Goal: Task Accomplishment & Management: Complete application form

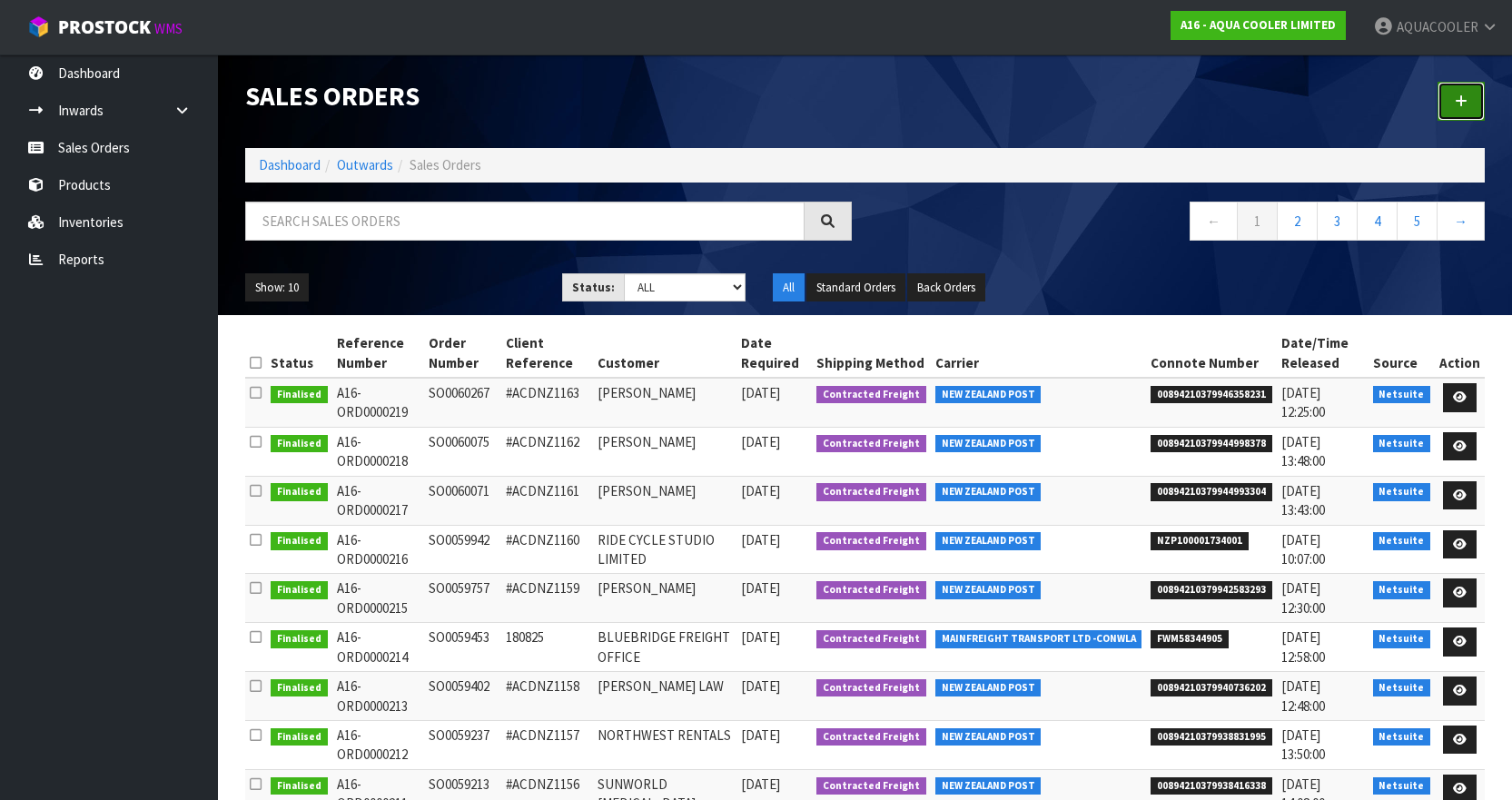
click at [1473, 92] on link at bounding box center [1461, 101] width 47 height 39
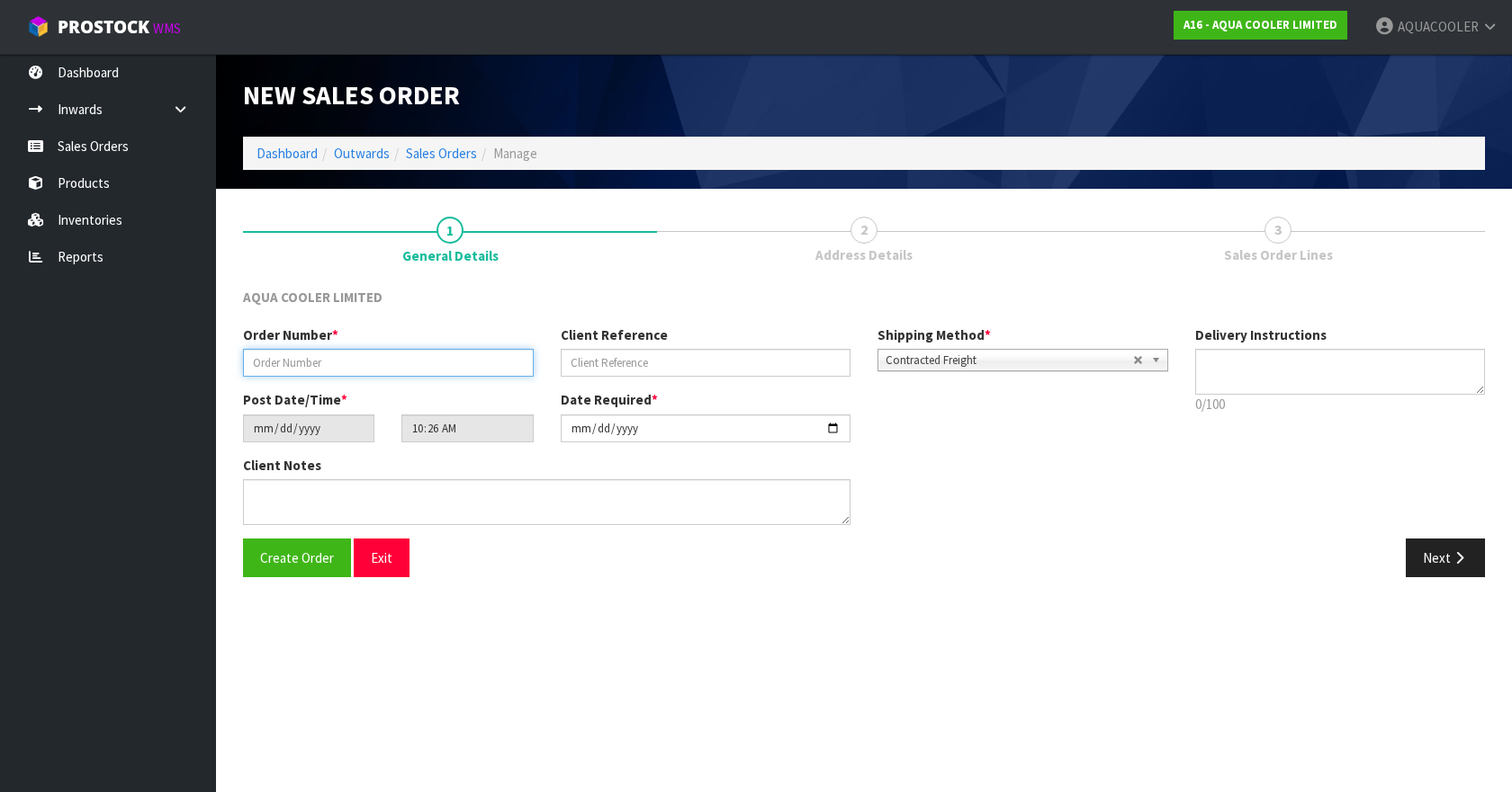
click at [375, 367] on input "text" at bounding box center [387, 363] width 290 height 28
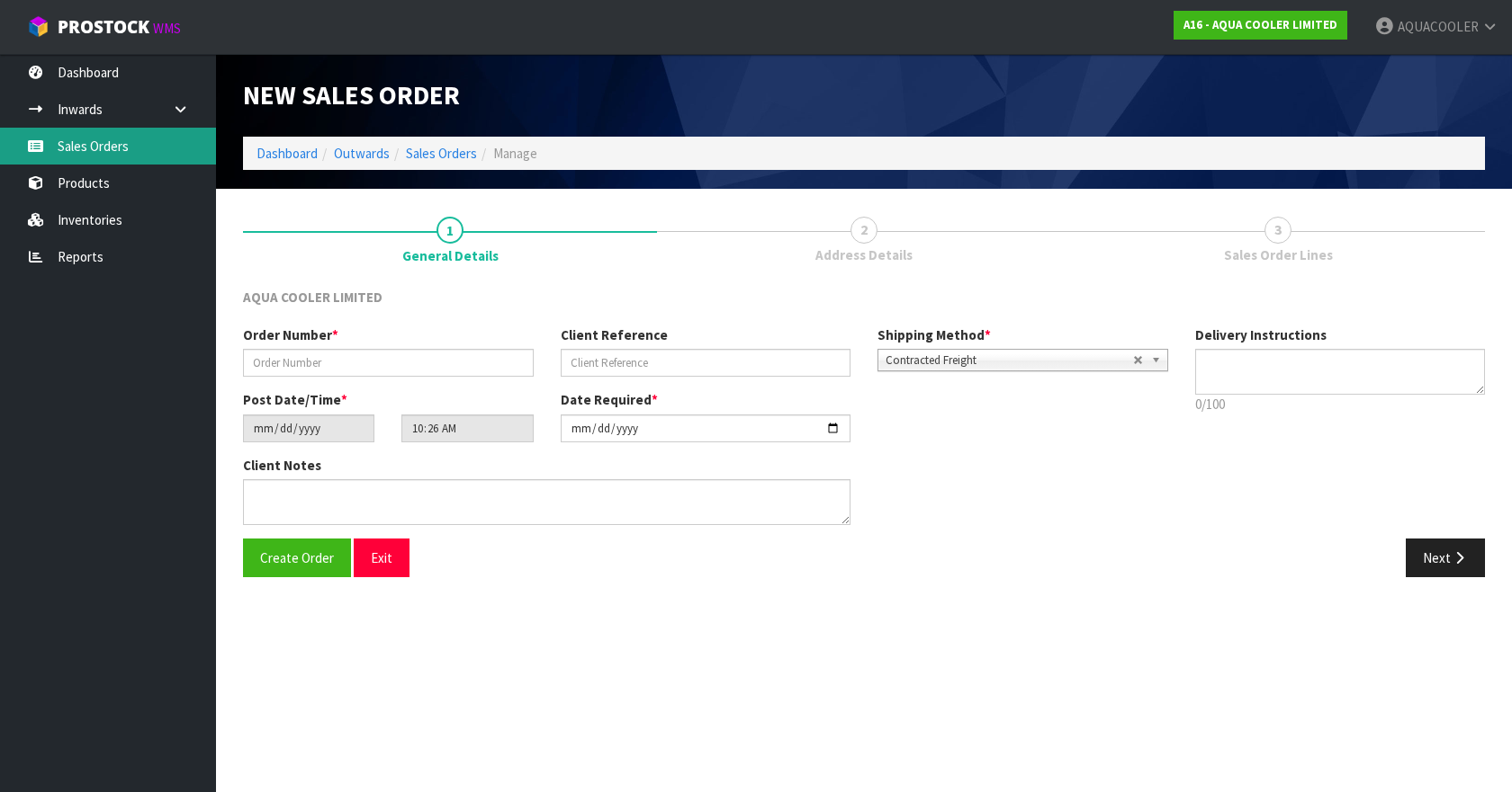
click at [96, 150] on link "Sales Orders" at bounding box center [108, 147] width 216 height 37
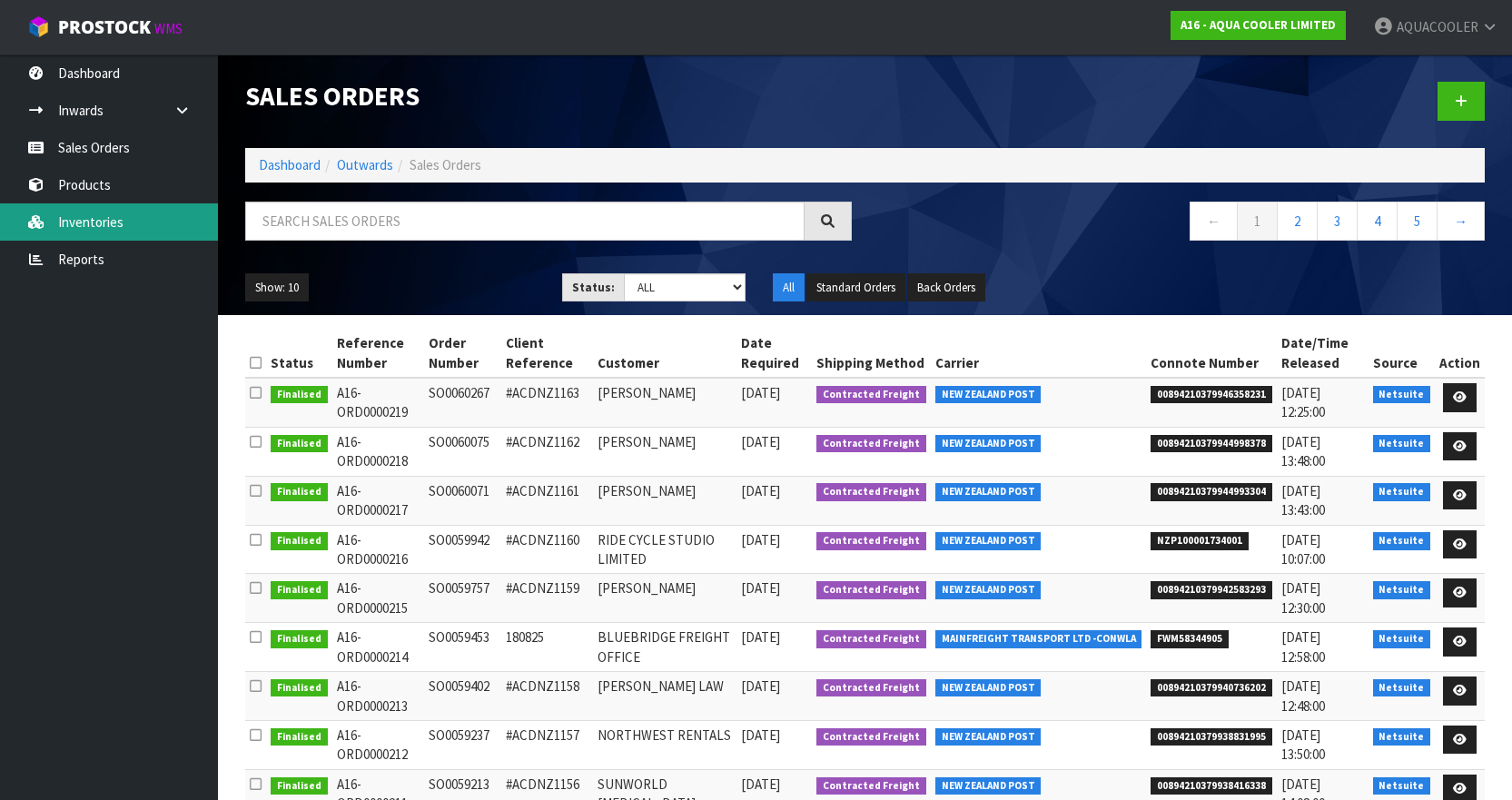
click at [62, 217] on link "Inventories" at bounding box center [109, 223] width 218 height 37
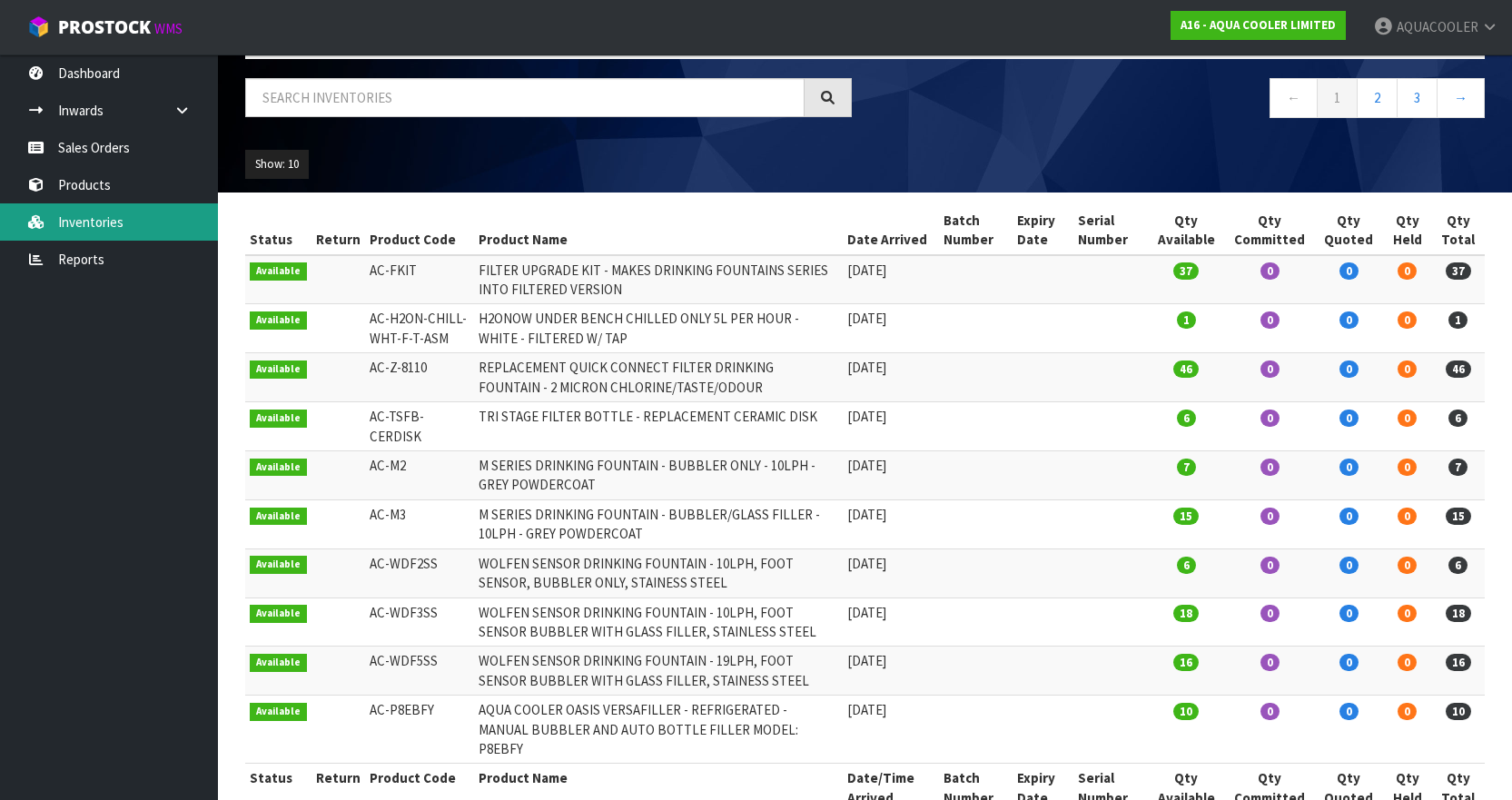
scroll to position [119, 0]
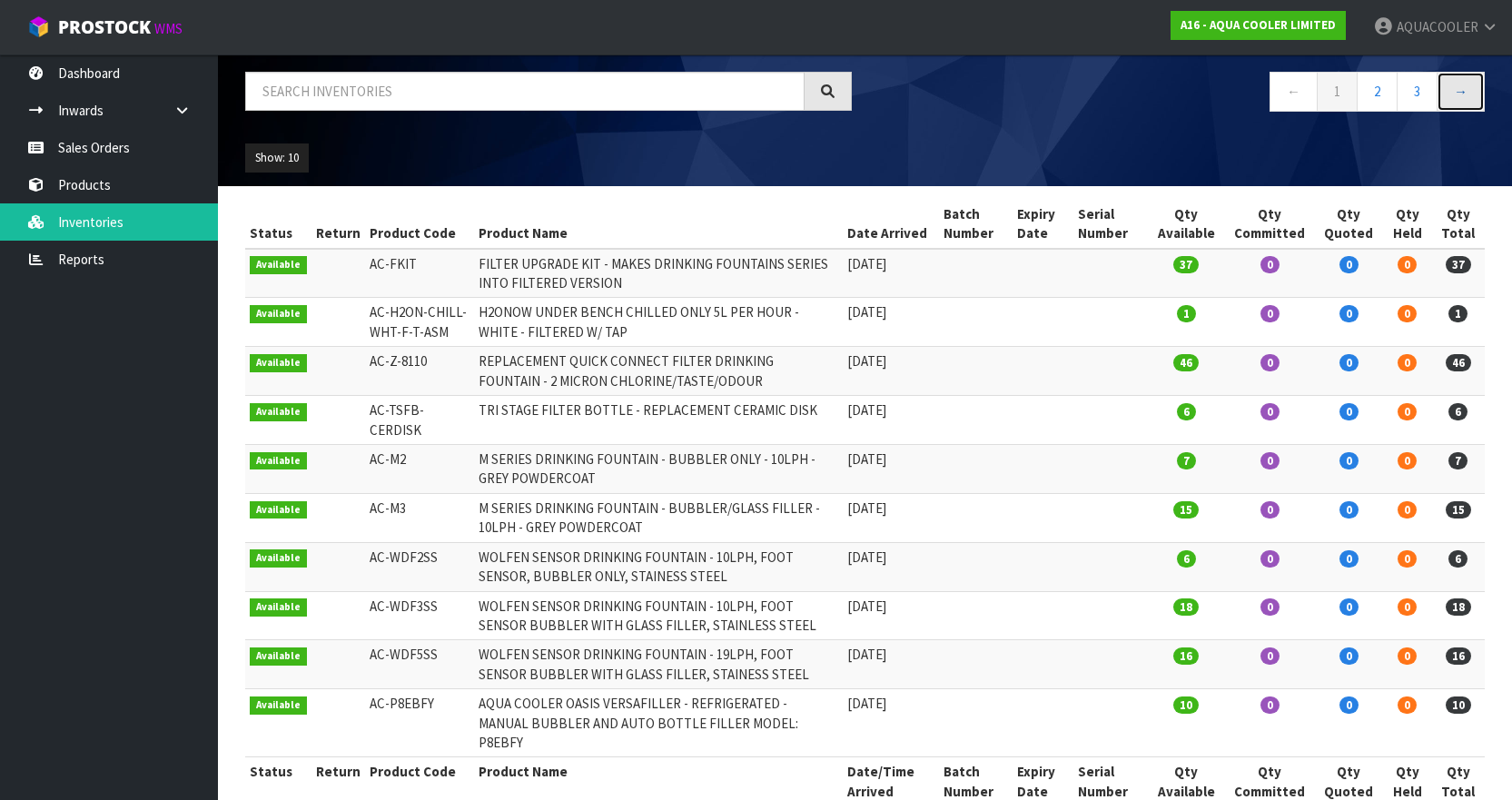
click at [1460, 98] on link "→" at bounding box center [1460, 91] width 48 height 39
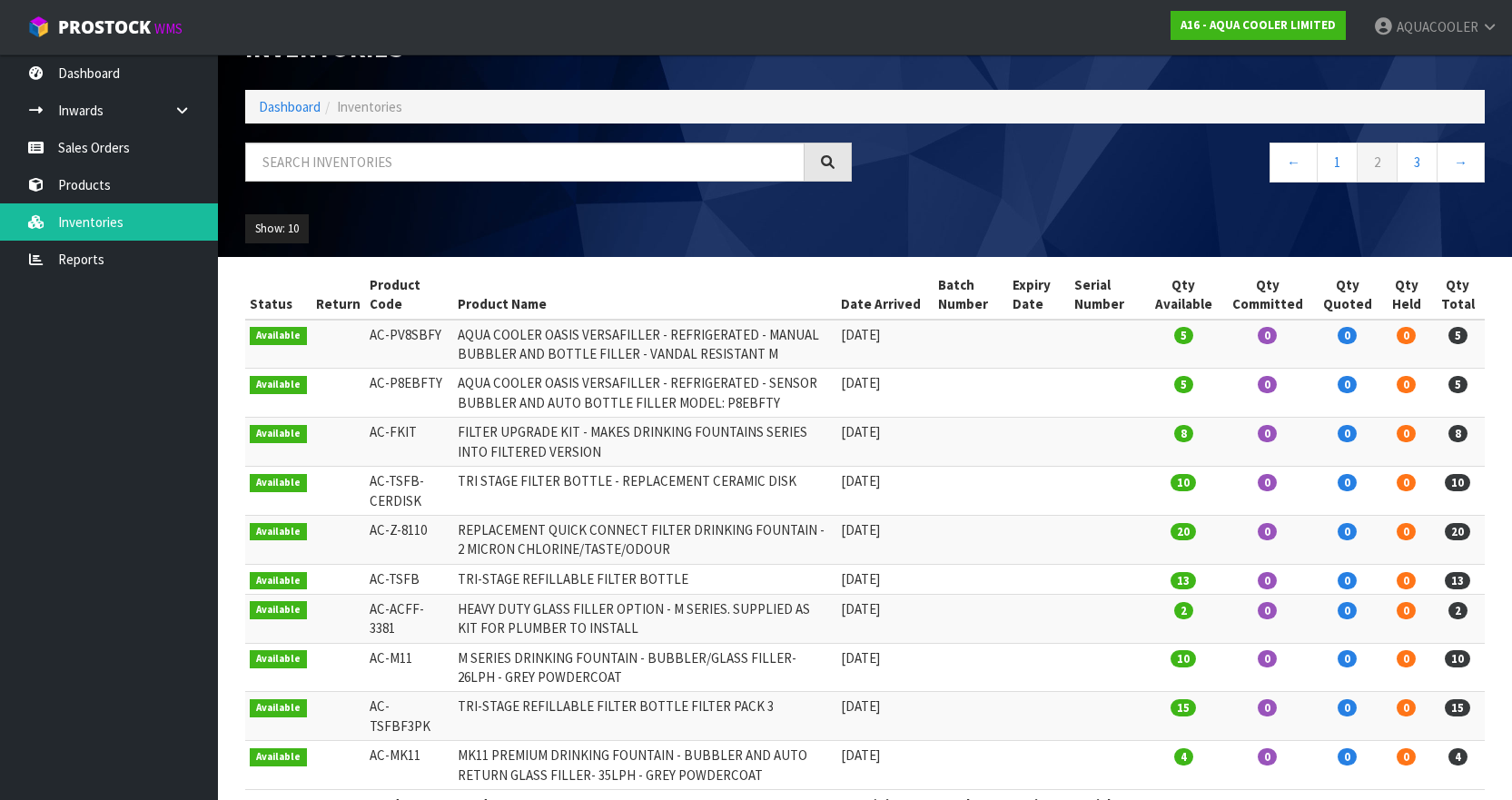
scroll to position [0, 0]
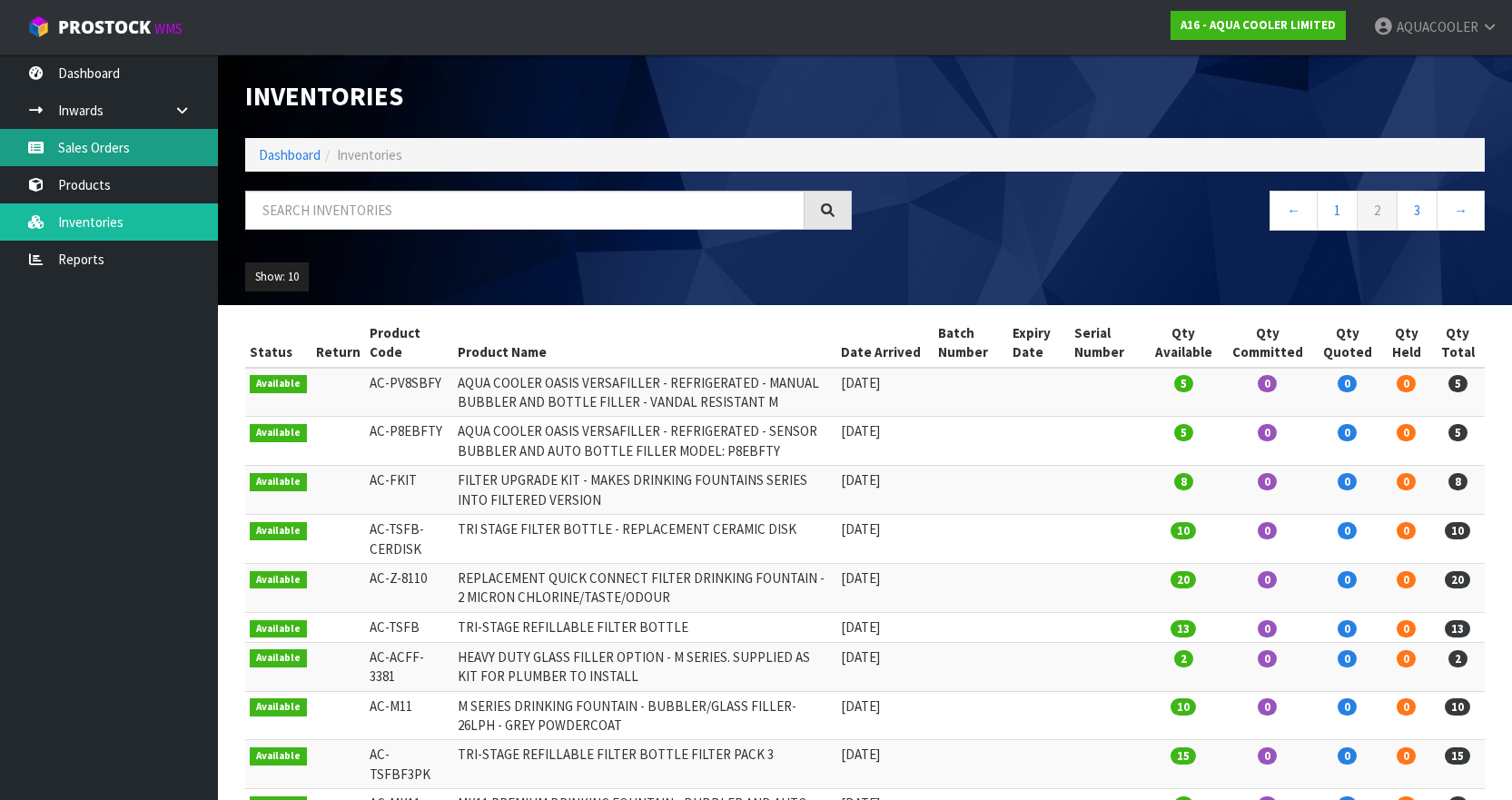
click at [73, 140] on link "Sales Orders" at bounding box center [109, 148] width 218 height 37
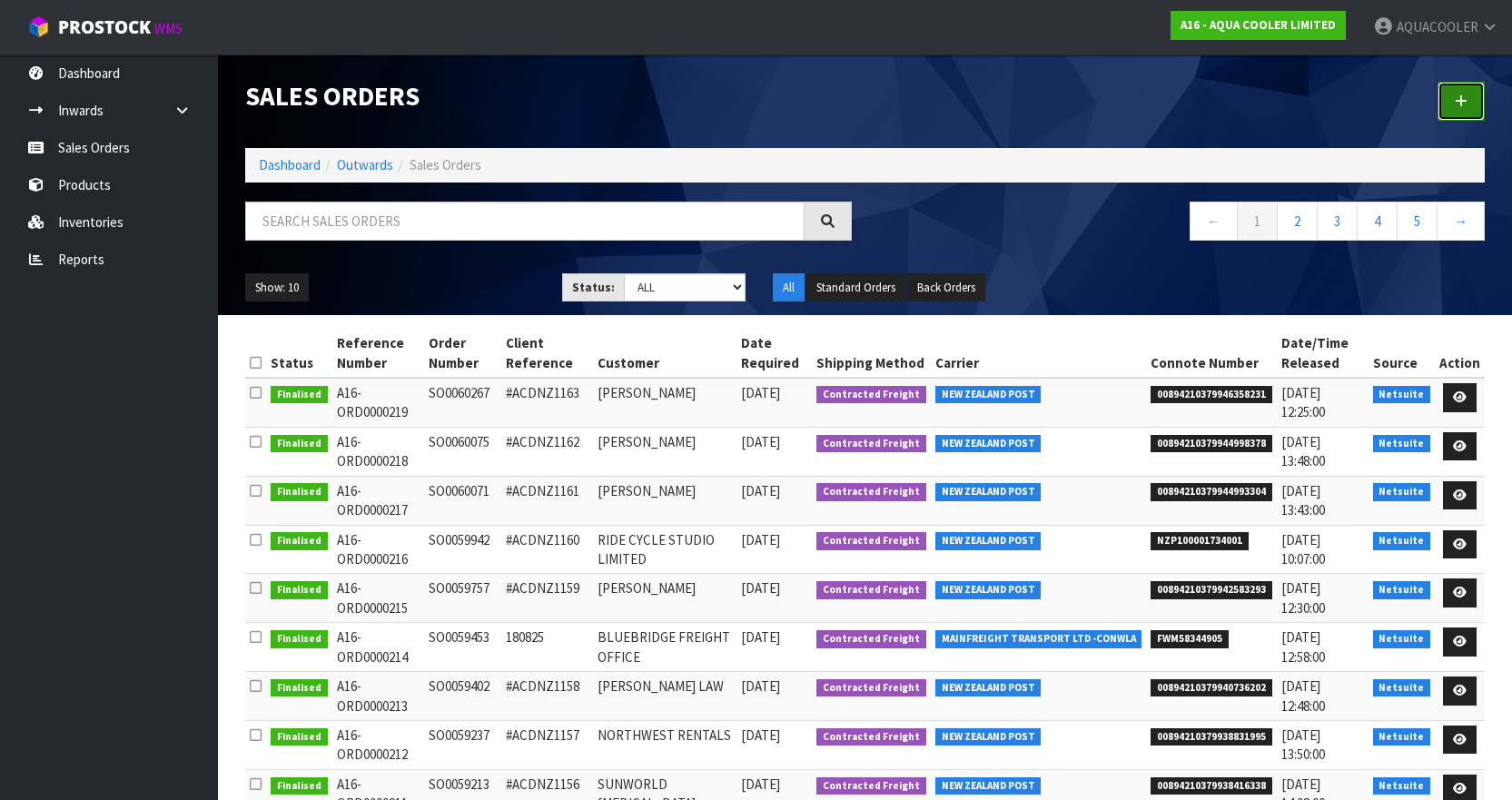
click at [1471, 100] on link at bounding box center [1461, 101] width 47 height 39
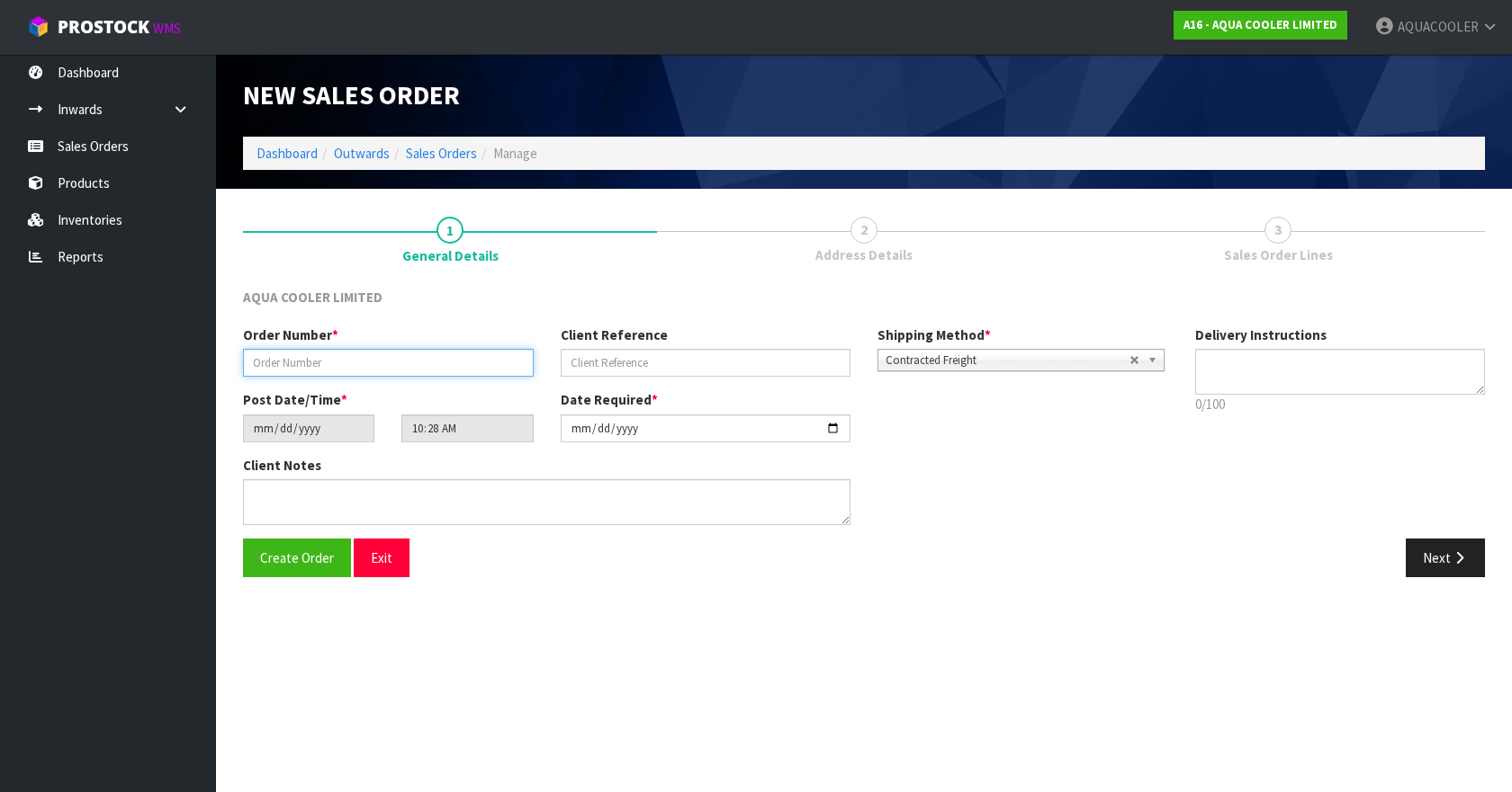
click at [337, 363] on input "text" at bounding box center [387, 363] width 290 height 28
paste input "SO0060286"
type input "SO0060286"
click at [638, 359] on input "text" at bounding box center [705, 363] width 290 height 28
click at [694, 366] on input "text" at bounding box center [705, 363] width 290 height 28
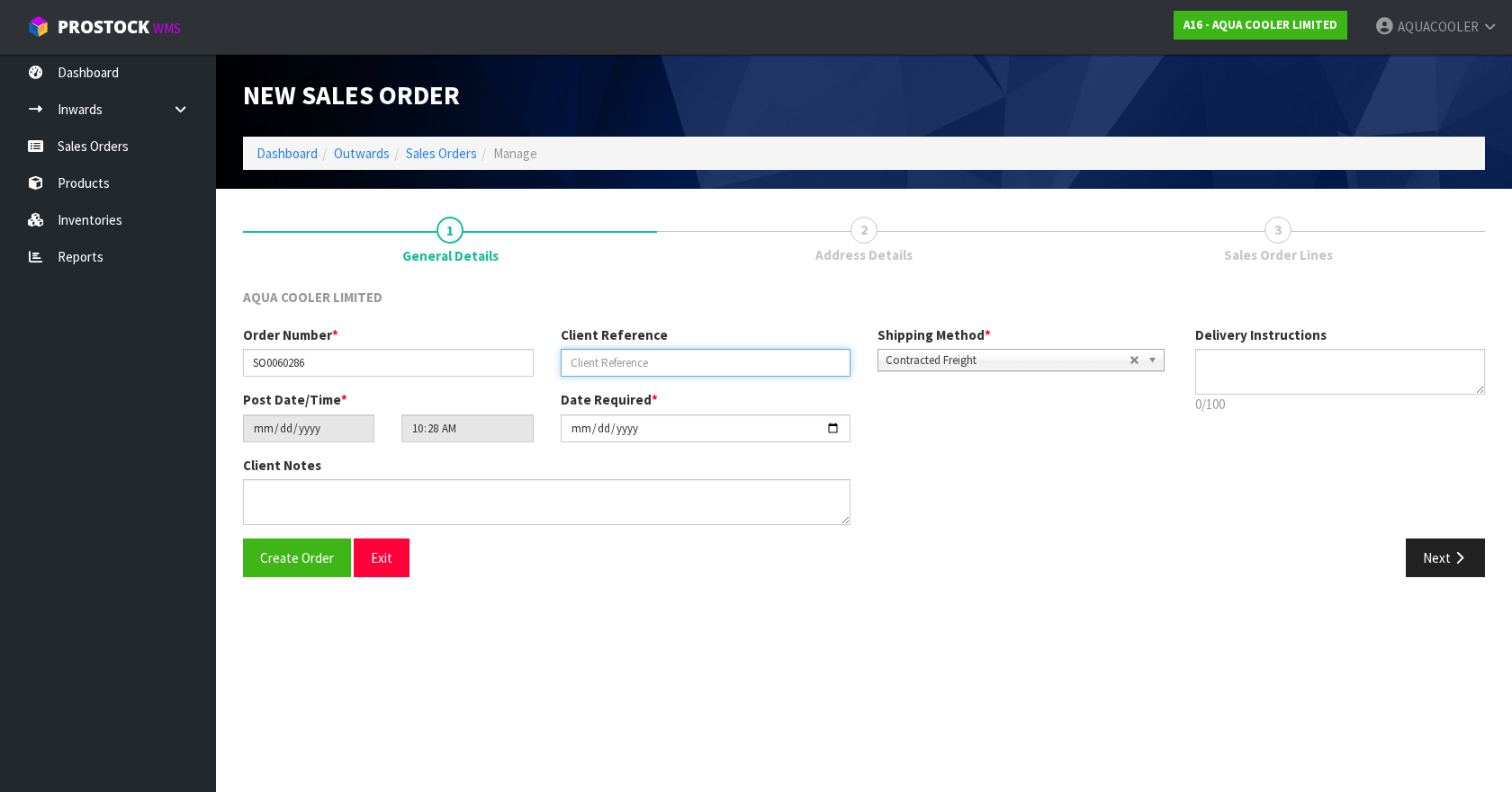
paste input "[PERSON_NAME]"
type input "[PERSON_NAME]"
click at [1012, 456] on div "Client Notes" at bounding box center [705, 497] width 953 height 82
click at [1284, 351] on textarea at bounding box center [1340, 372] width 290 height 46
type textarea "C"
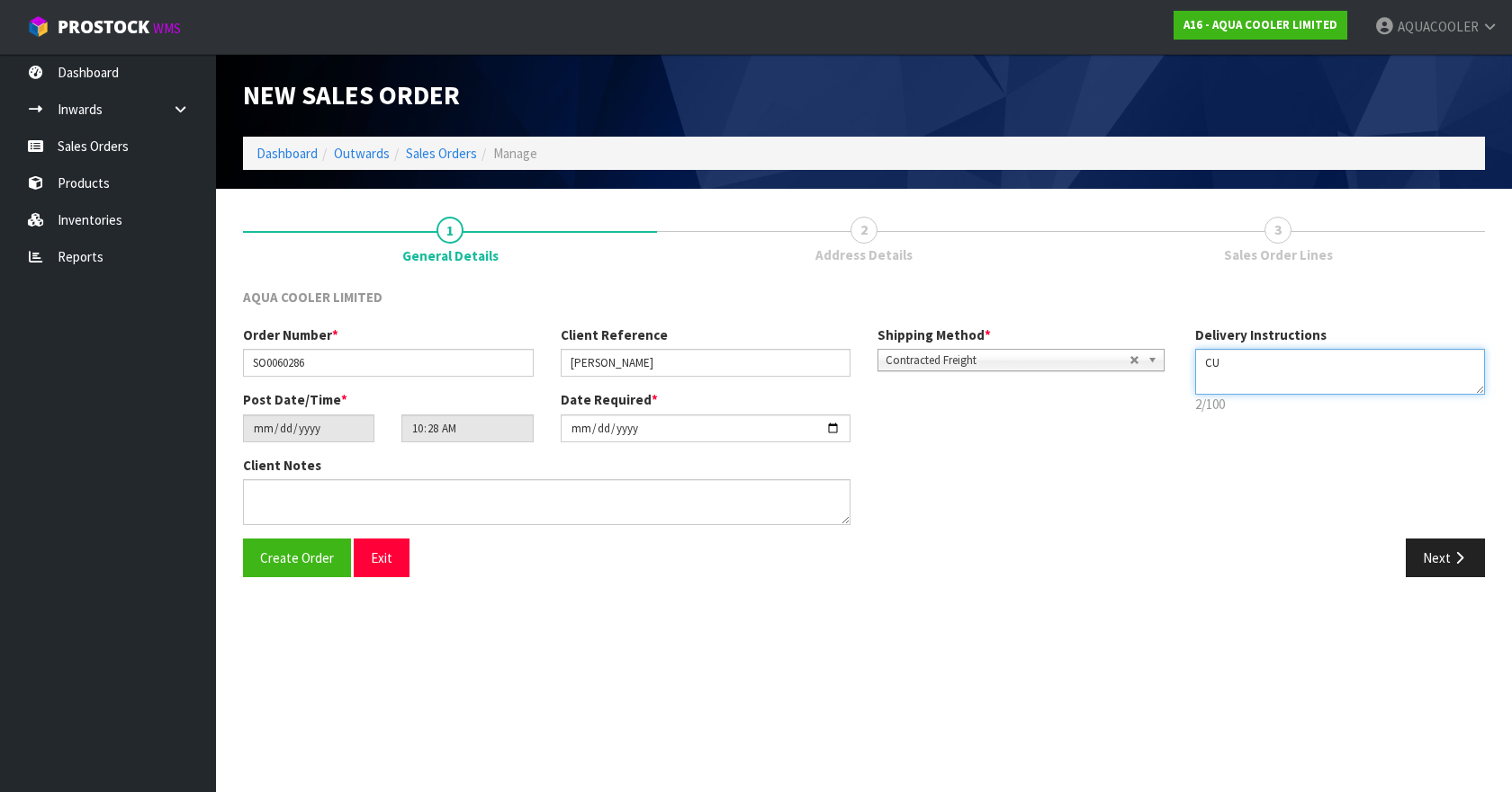
type textarea "C"
type textarea "CUSTOMER CARRIER MAINFREIGHT COLLECTION"
drag, startPoint x: 1449, startPoint y: 362, endPoint x: 1183, endPoint y: 358, distance: 266.0
click at [1183, 358] on div "Delivery Instructions 39/100 Delivery instructions has exceeded maximum length!" at bounding box center [1340, 374] width 318 height 98
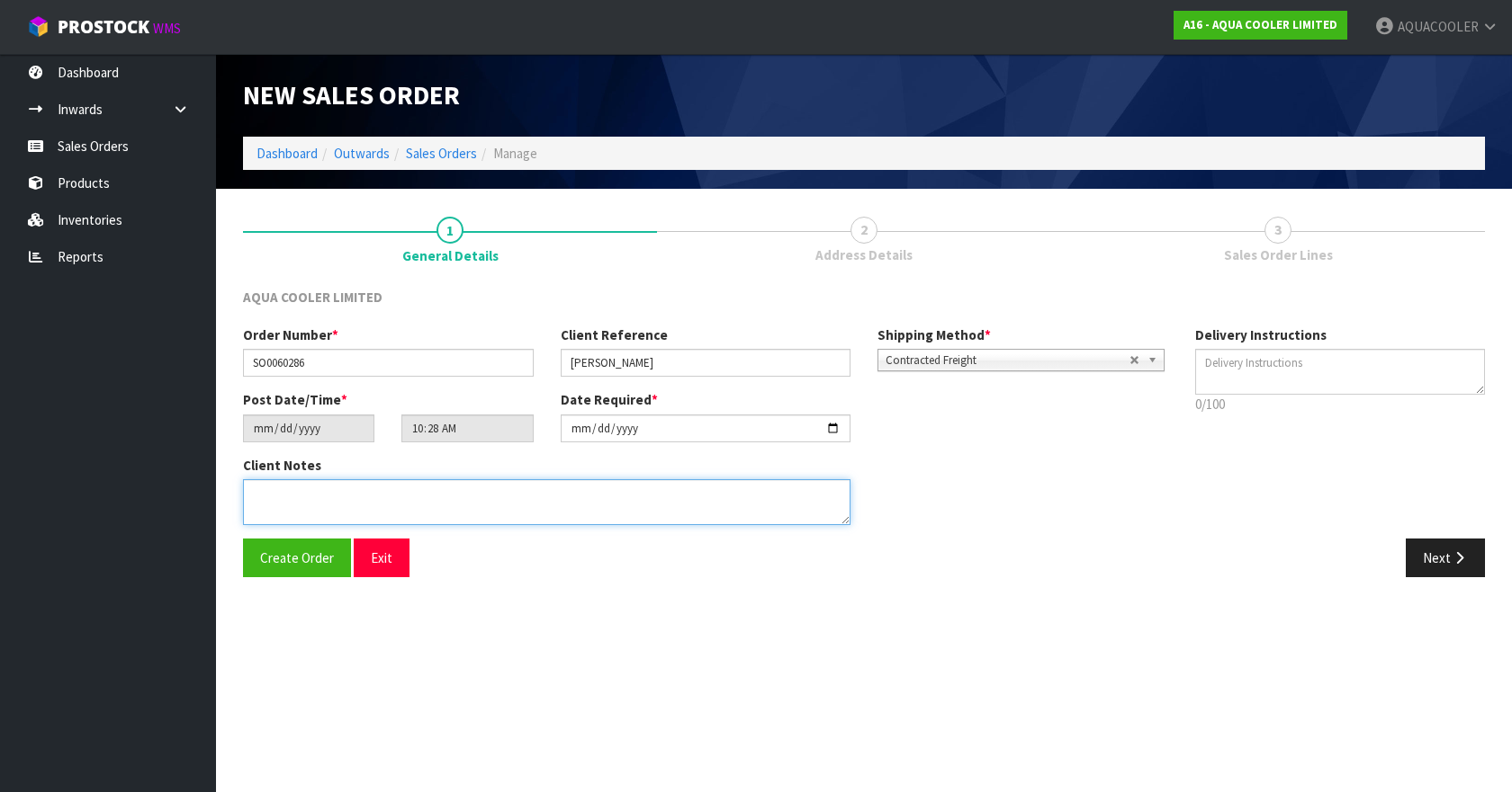
click at [334, 504] on textarea at bounding box center [547, 502] width 608 height 46
paste textarea "CUSTOMER CARRIER MAINFREIGHT COLLECTION"
type textarea "CUSTOMER CARRIER MAINFREIGHT COLLECTION"
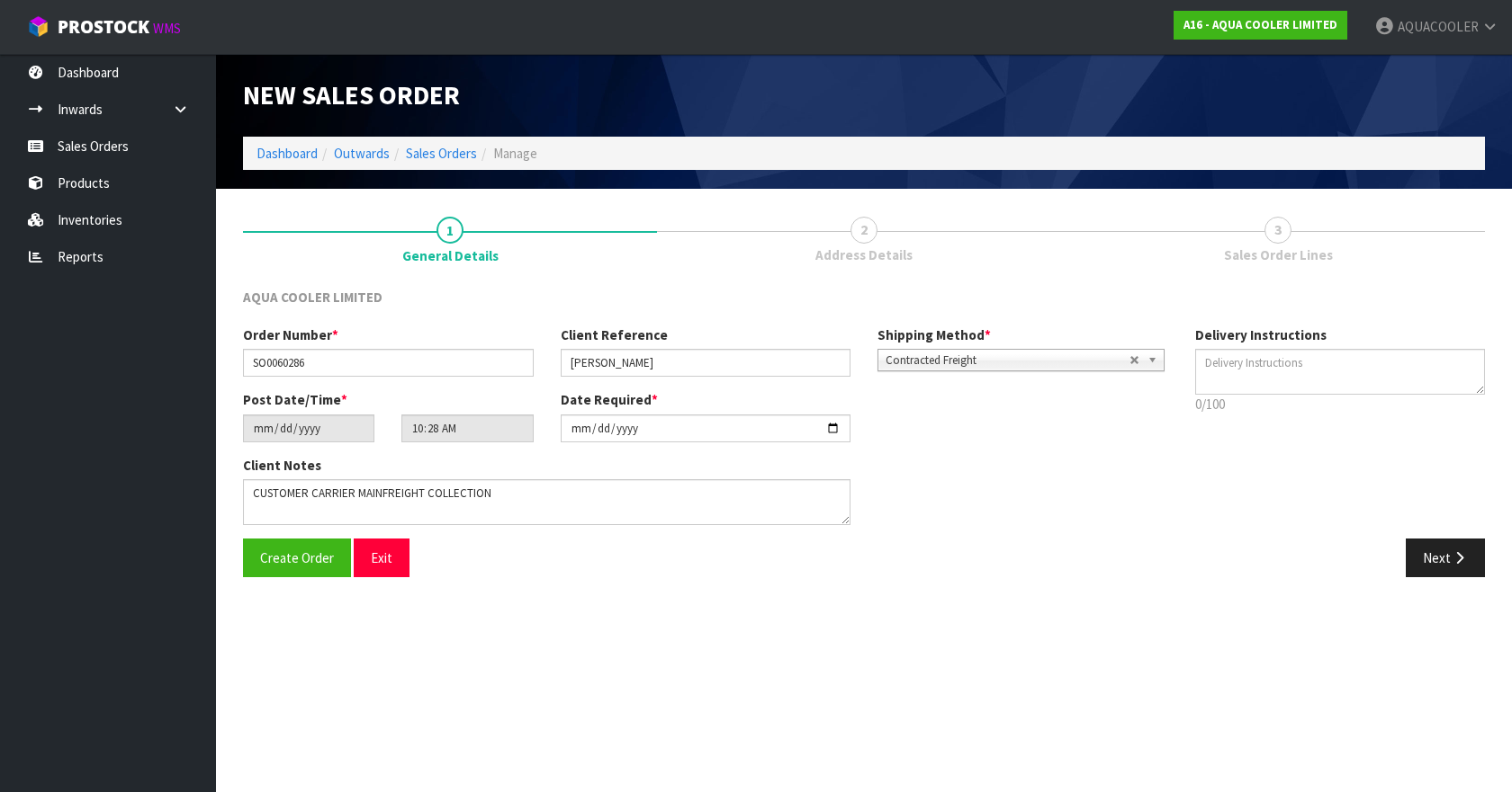
click at [1052, 553] on div "Next" at bounding box center [1181, 558] width 634 height 39
click at [1423, 554] on button "Next" at bounding box center [1446, 558] width 80 height 39
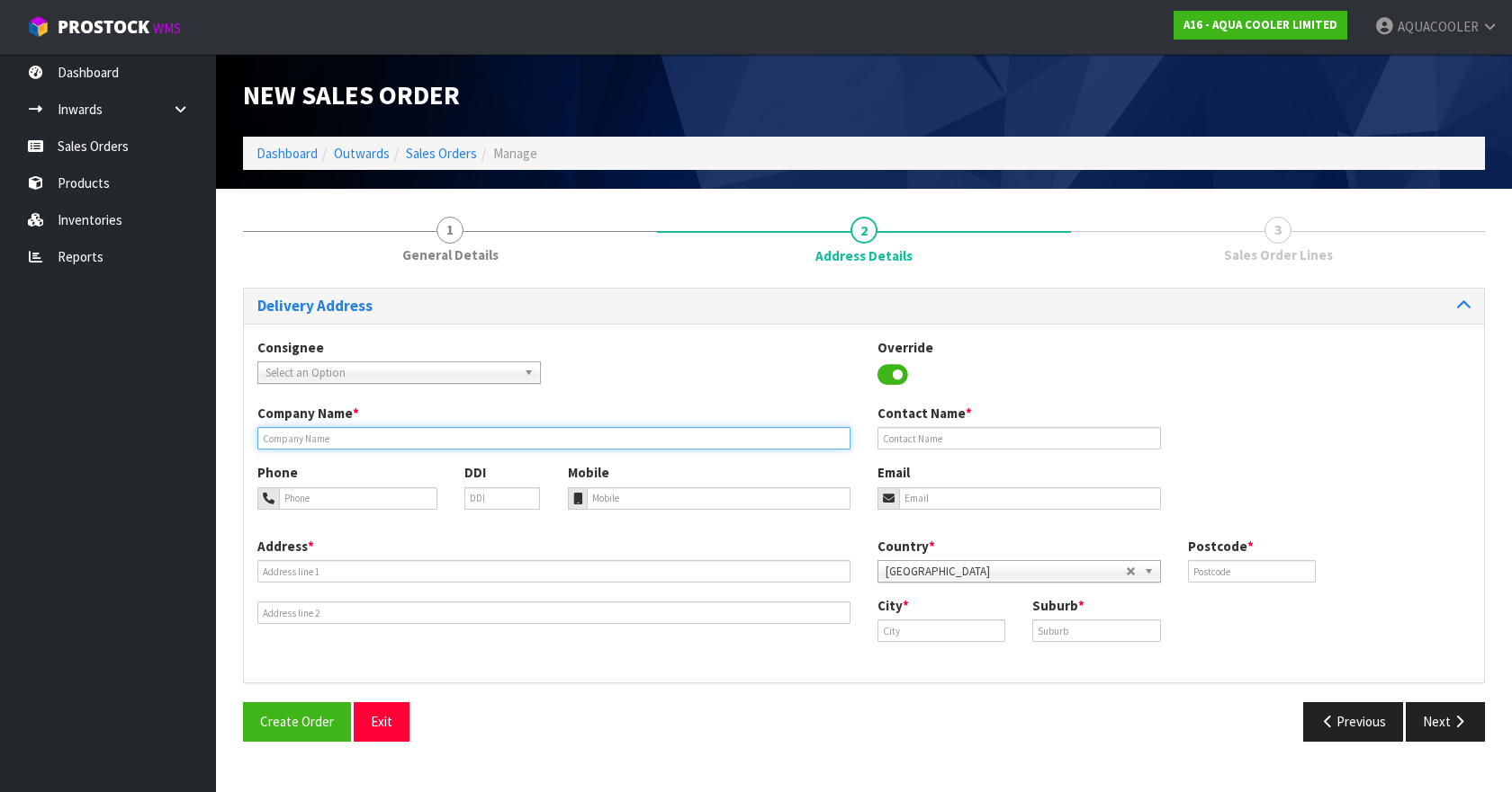
click at [377, 445] on input "text" at bounding box center [554, 438] width 593 height 22
click at [321, 497] on input "tel" at bounding box center [357, 498] width 158 height 22
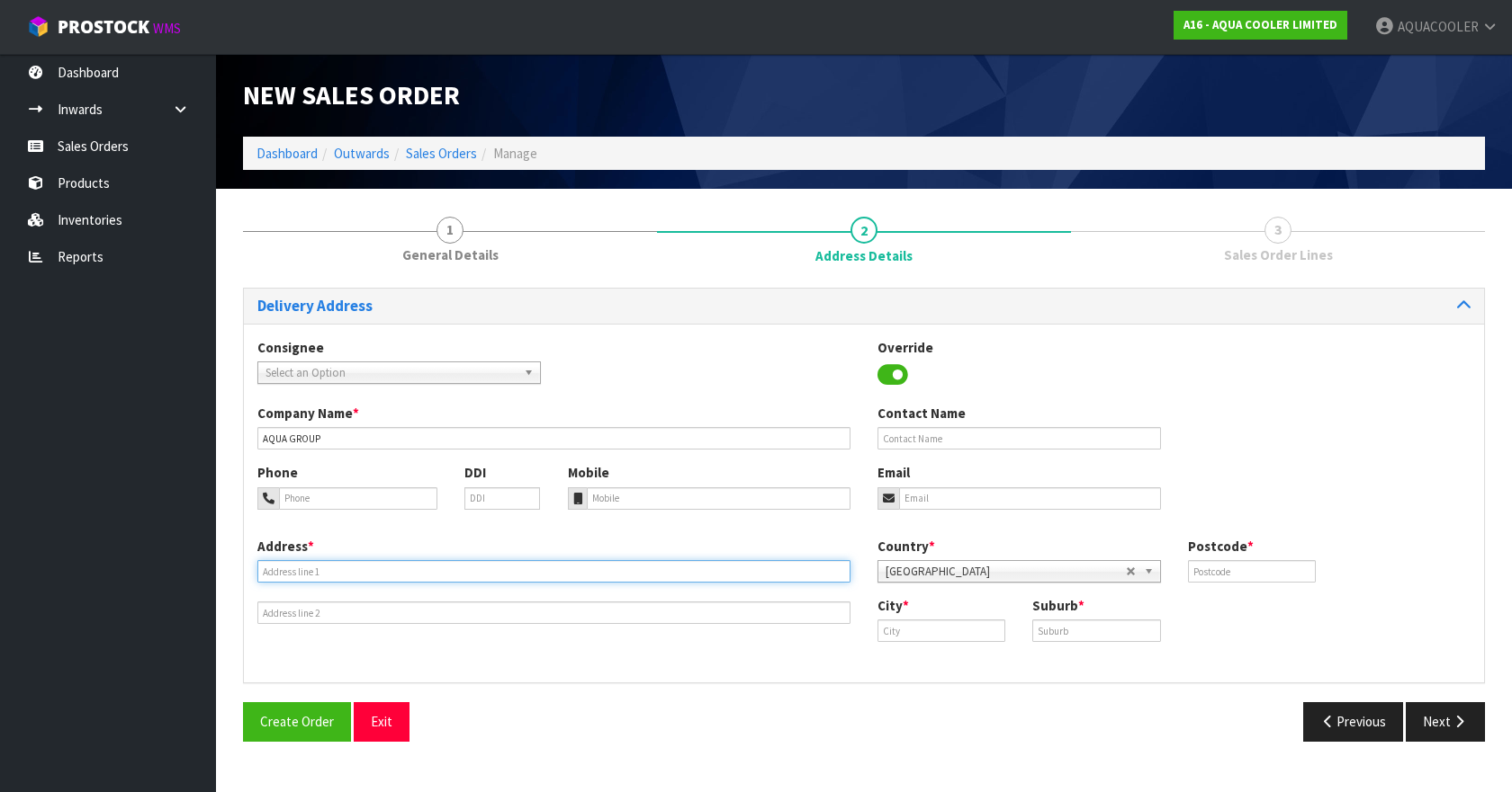
click at [368, 570] on input "text" at bounding box center [554, 571] width 593 height 22
click at [319, 574] on input "text" at bounding box center [554, 571] width 593 height 22
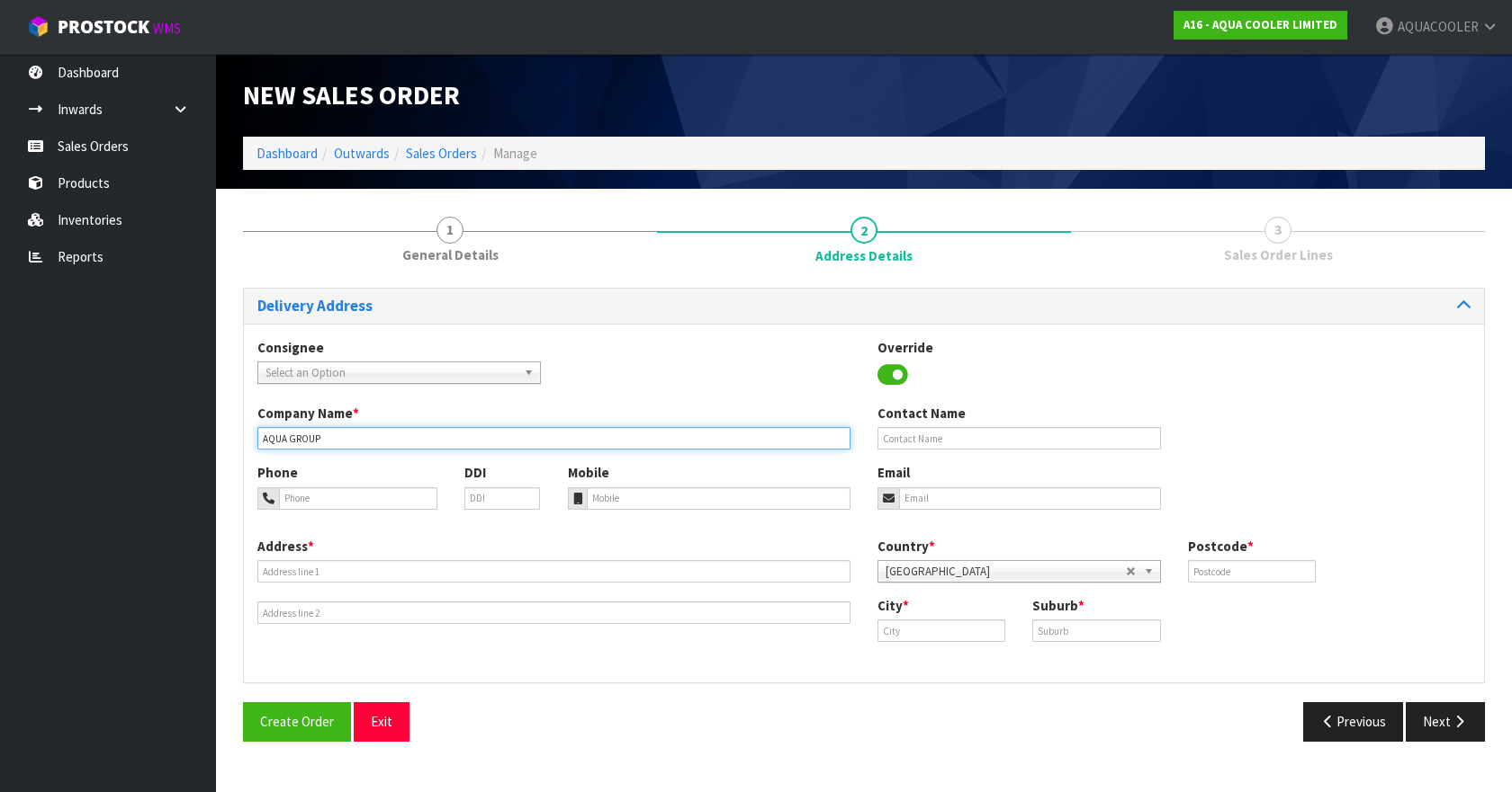
click at [344, 445] on input "AQUA GROUP" at bounding box center [554, 438] width 593 height 22
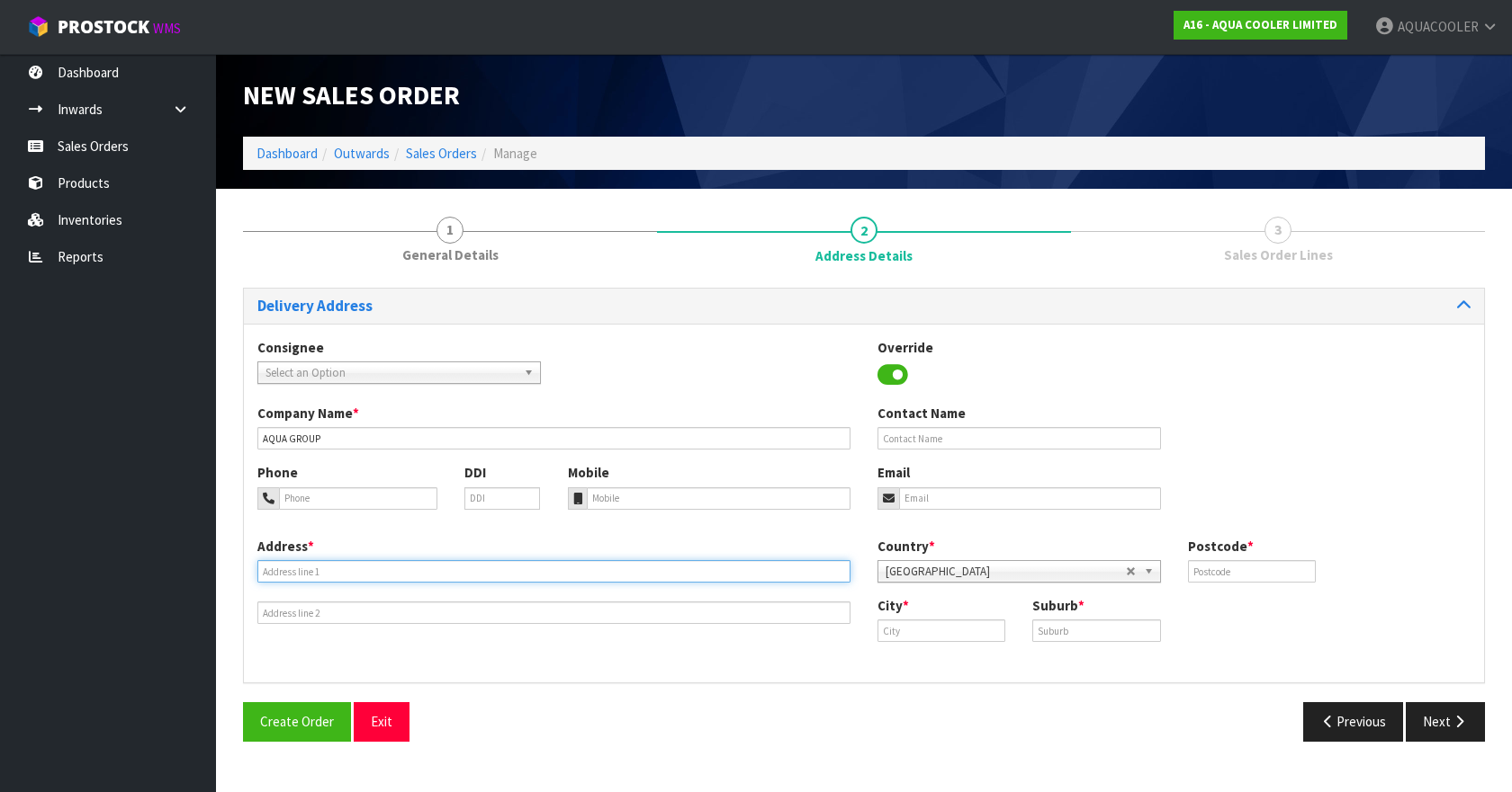
click at [283, 571] on input "text" at bounding box center [554, 571] width 593 height 22
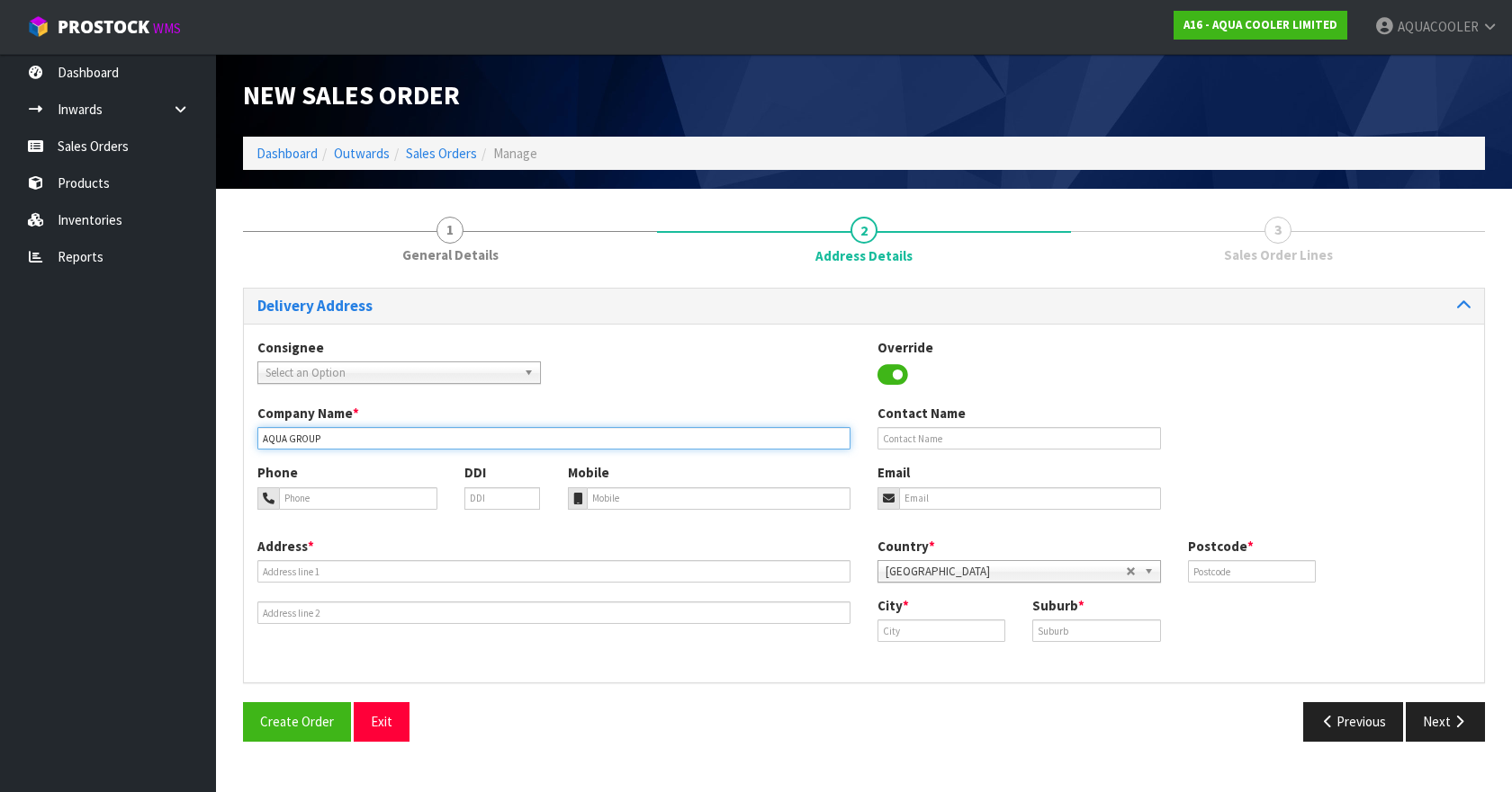
click at [260, 442] on input "AQUA GROUP" at bounding box center [554, 438] width 593 height 22
type input "AQUA GROUP"
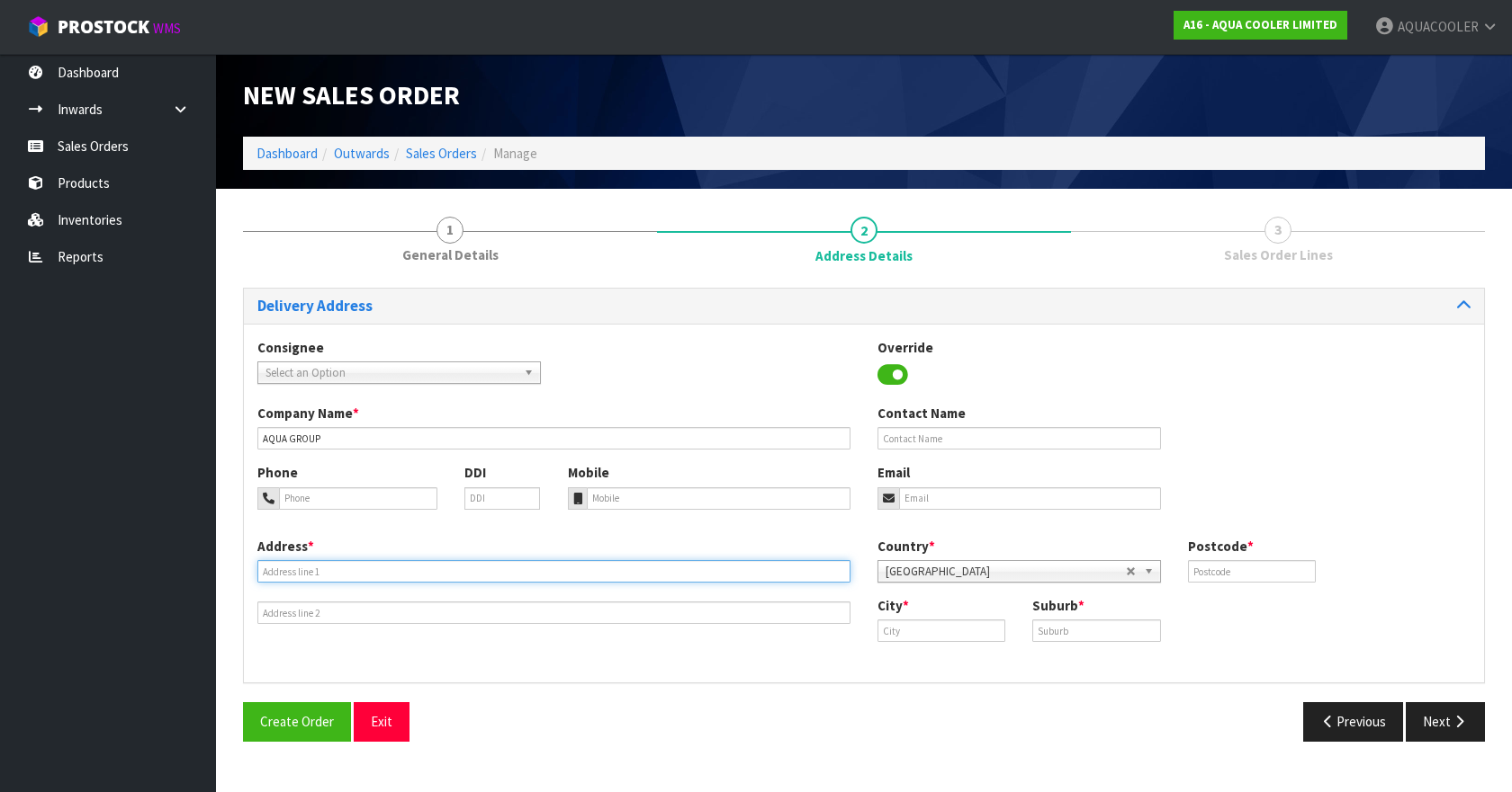
click at [293, 571] on input "text" at bounding box center [554, 571] width 593 height 22
click at [349, 576] on input "text" at bounding box center [554, 571] width 593 height 22
type input "[STREET_ADDRESS]"
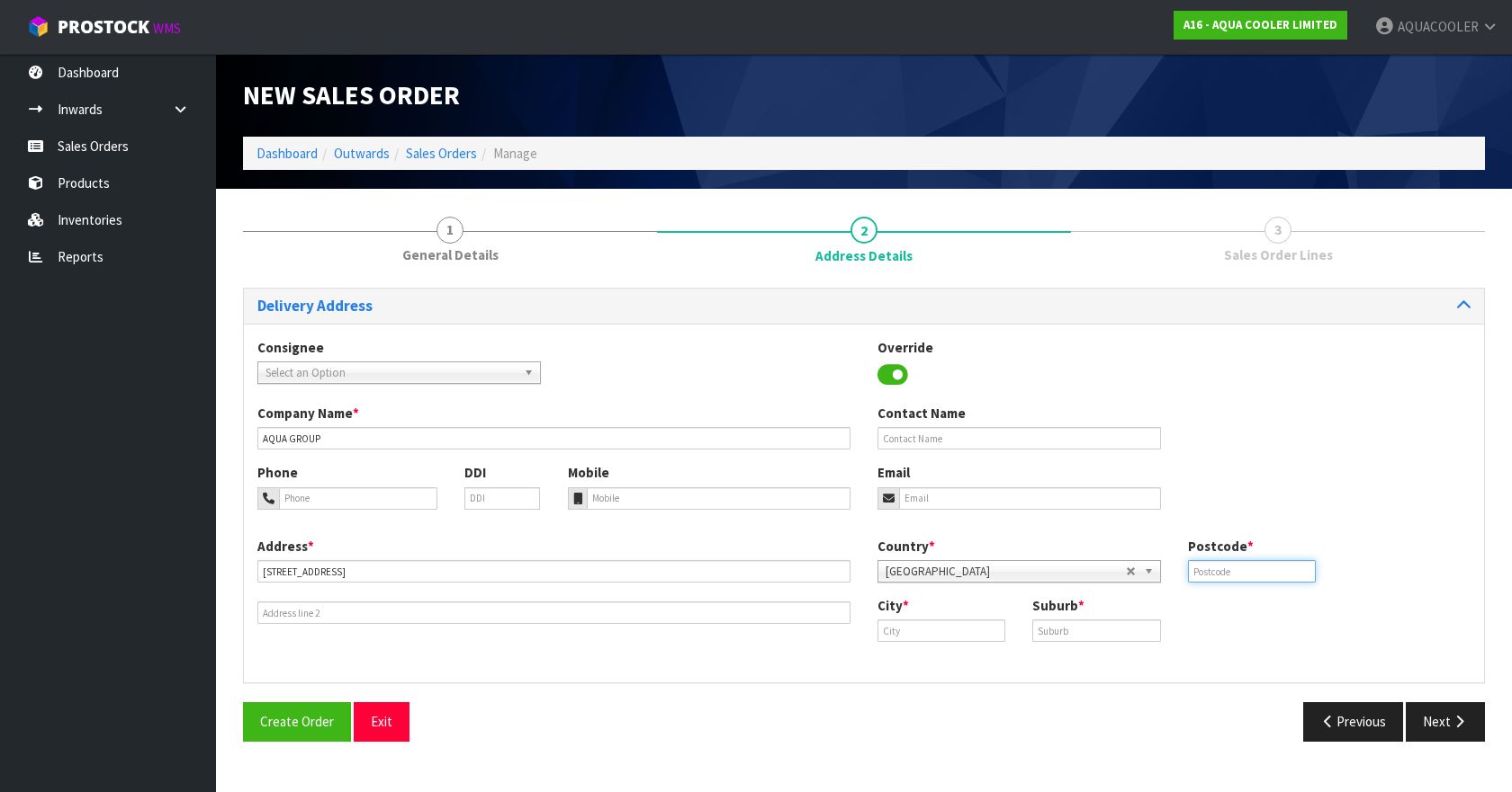
click at [1216, 581] on input "text" at bounding box center [1252, 571] width 128 height 22
type input "2013"
click at [953, 630] on input "text" at bounding box center [942, 631] width 128 height 22
click at [951, 659] on link "East Tamaki" at bounding box center [958, 661] width 160 height 24
type input "East Tamaki"
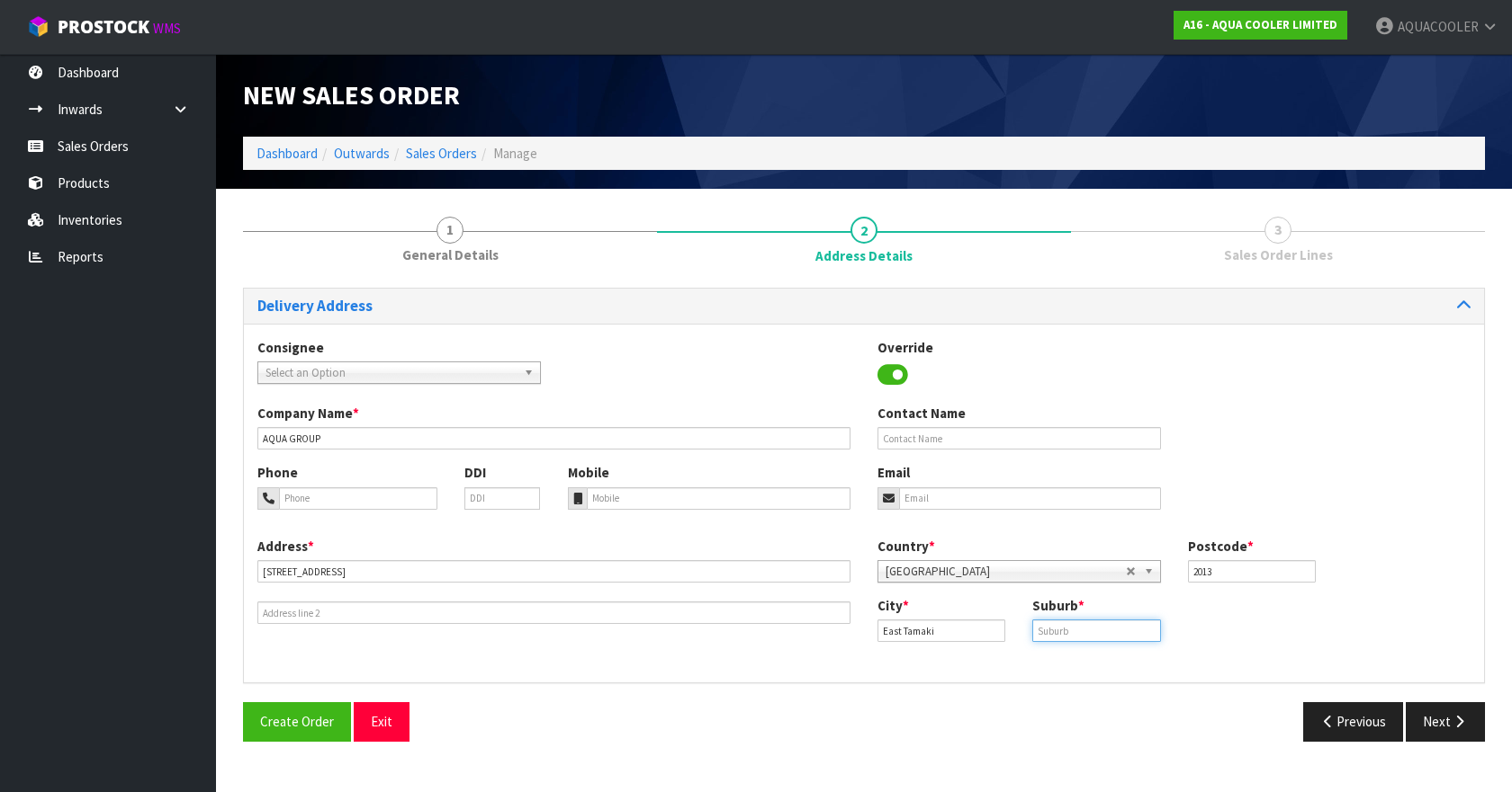
click at [1075, 630] on input "text" at bounding box center [1096, 631] width 128 height 22
click at [944, 633] on input "East Tamaki" at bounding box center [942, 631] width 128 height 22
drag, startPoint x: 1089, startPoint y: 634, endPoint x: 932, endPoint y: 610, distance: 158.8
click at [932, 610] on div "City * [GEOGRAPHIC_DATA] Suburb * EAST" at bounding box center [1174, 625] width 621 height 59
type input "AUCKLAN"
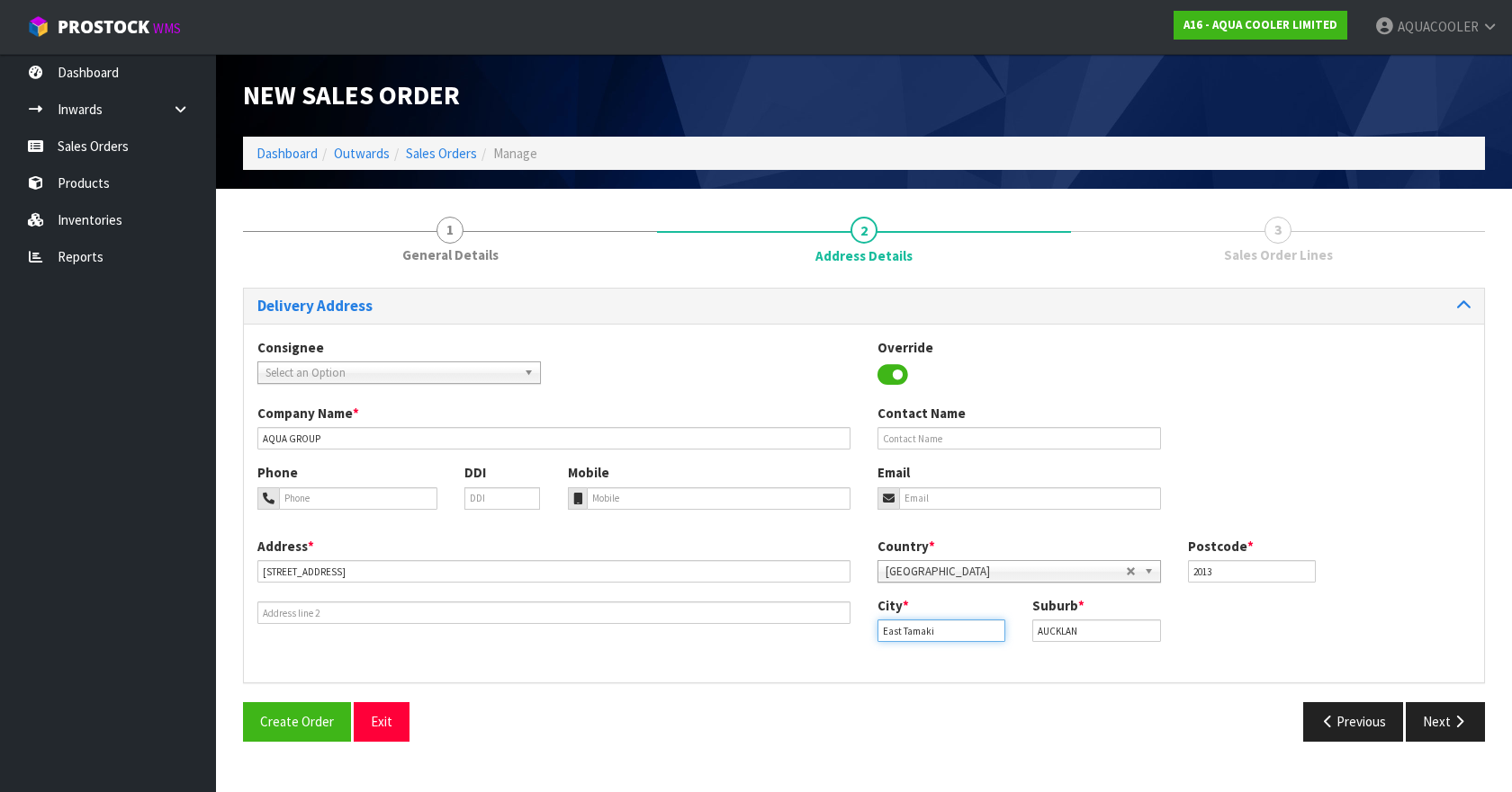
drag, startPoint x: 944, startPoint y: 627, endPoint x: 817, endPoint y: 615, distance: 127.6
click at [817, 615] on div "Address * [STREET_ADDRESS] Country * [GEOGRAPHIC_DATA] [GEOGRAPHIC_DATA] [GEOGR…" at bounding box center [863, 603] width 1240 height 133
type input "[GEOGRAPHIC_DATA]"
type input "EAST TAMAKI"
click at [997, 424] on div "Contact Name" at bounding box center [1020, 426] width 311 height 46
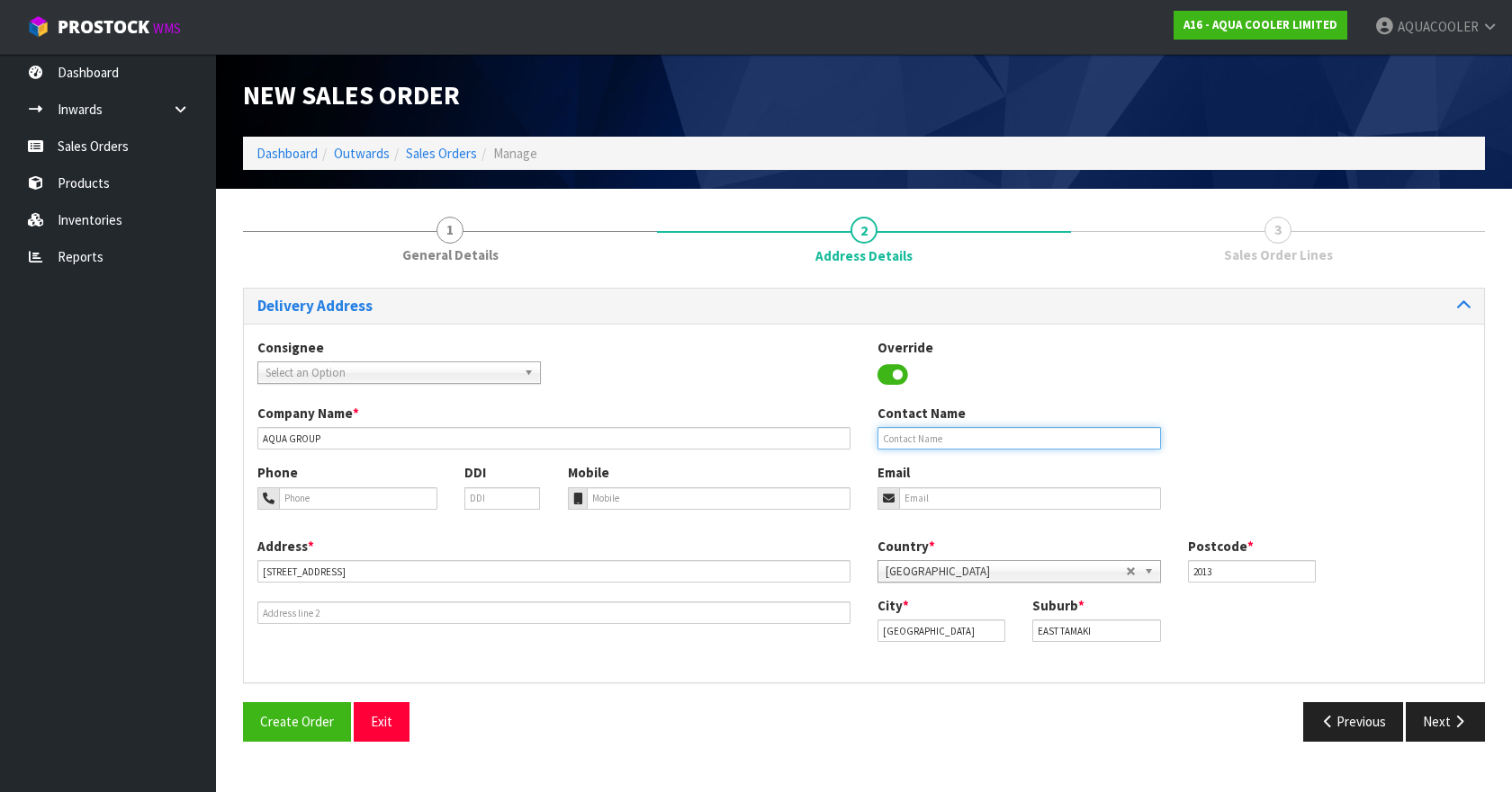
click at [991, 433] on input "text" at bounding box center [1020, 438] width 284 height 22
type input "[PERSON_NAME]"
click at [940, 499] on input "email" at bounding box center [1030, 498] width 262 height 22
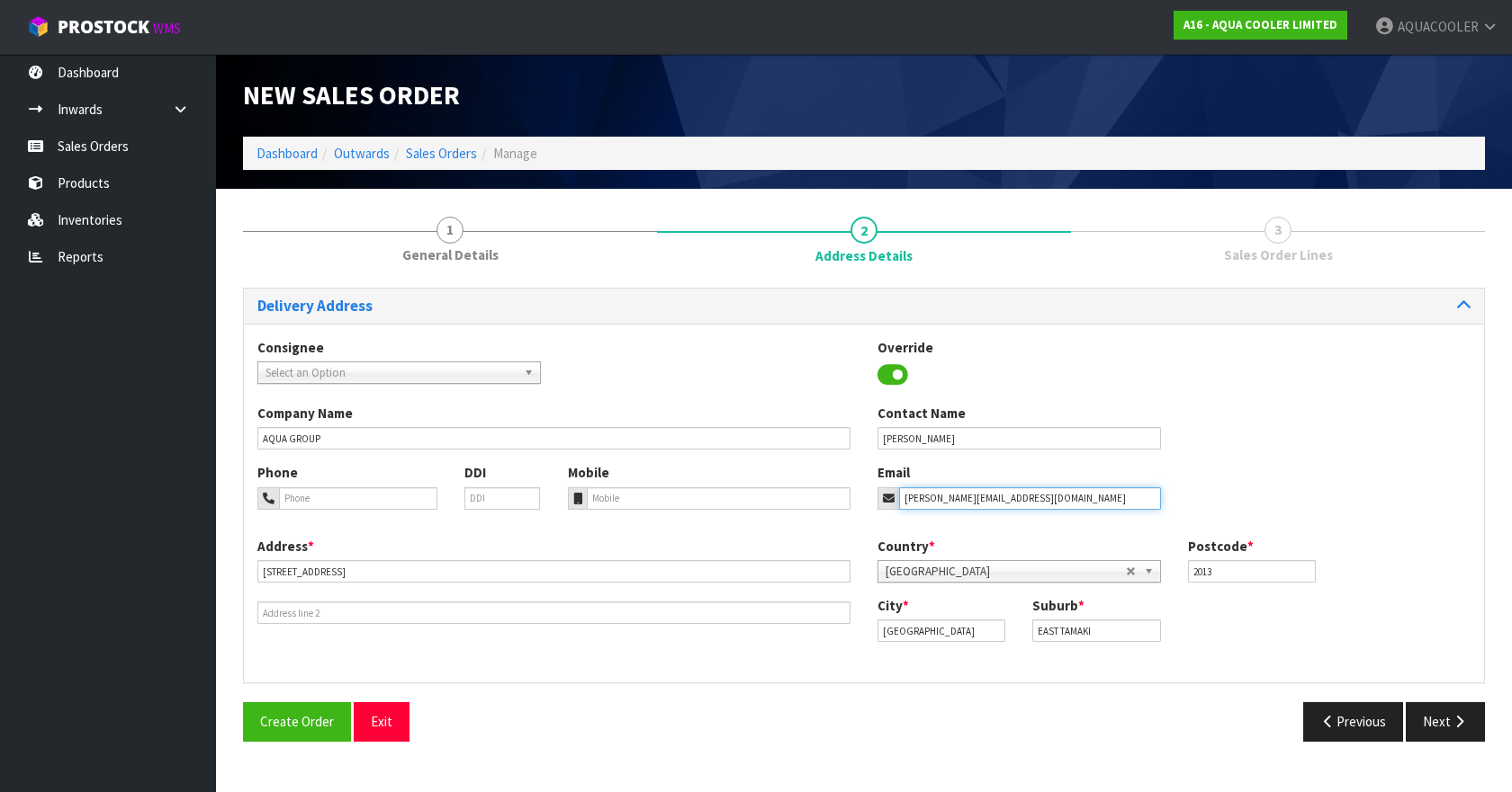
type input "[PERSON_NAME][EMAIL_ADDRESS][DOMAIN_NAME]"
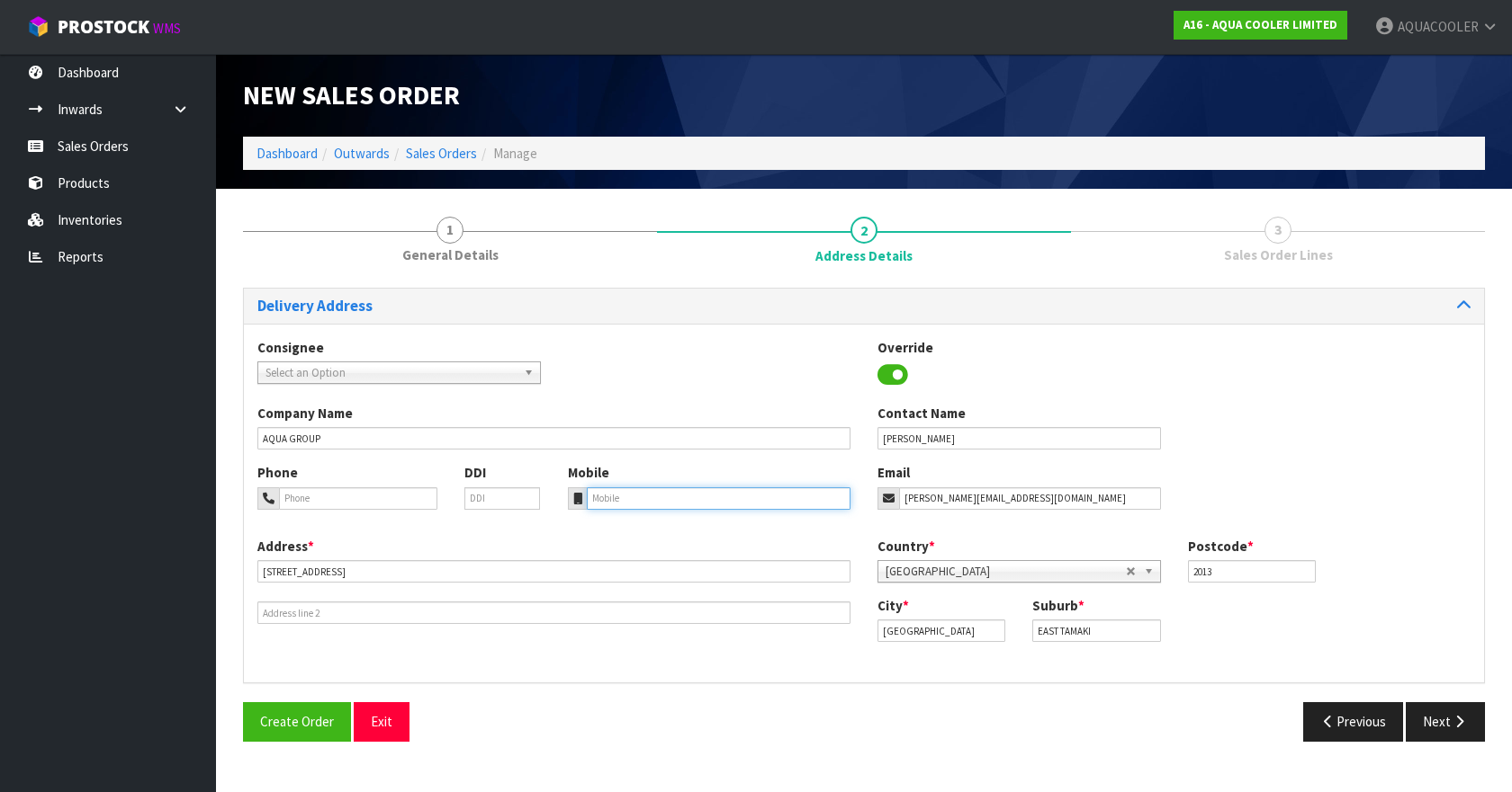
click at [605, 497] on input "tel" at bounding box center [719, 498] width 264 height 22
paste input "[PHONE_NUMBER]"
type input "[PHONE_NUMBER]"
paste input "[PHONE_NUMBER]"
type input "[PHONE_NUMBER]"
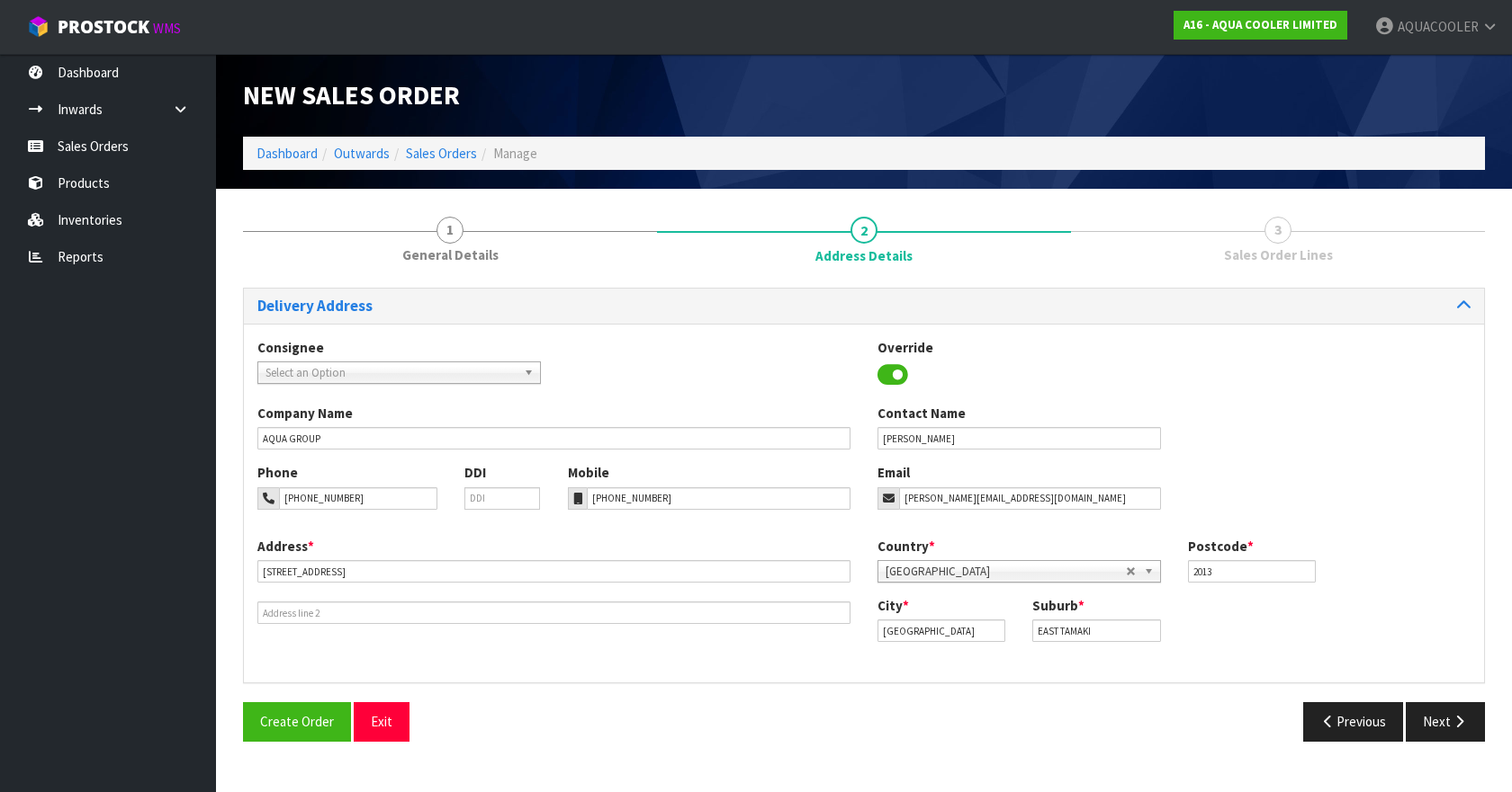
click at [664, 375] on div "Consignee 000001.BAY MECHANICS - BAY MECHANICS 000001A - BRAKE & TRANSMISSION N…" at bounding box center [863, 371] width 1240 height 66
click at [1441, 729] on button "Next" at bounding box center [1446, 722] width 80 height 39
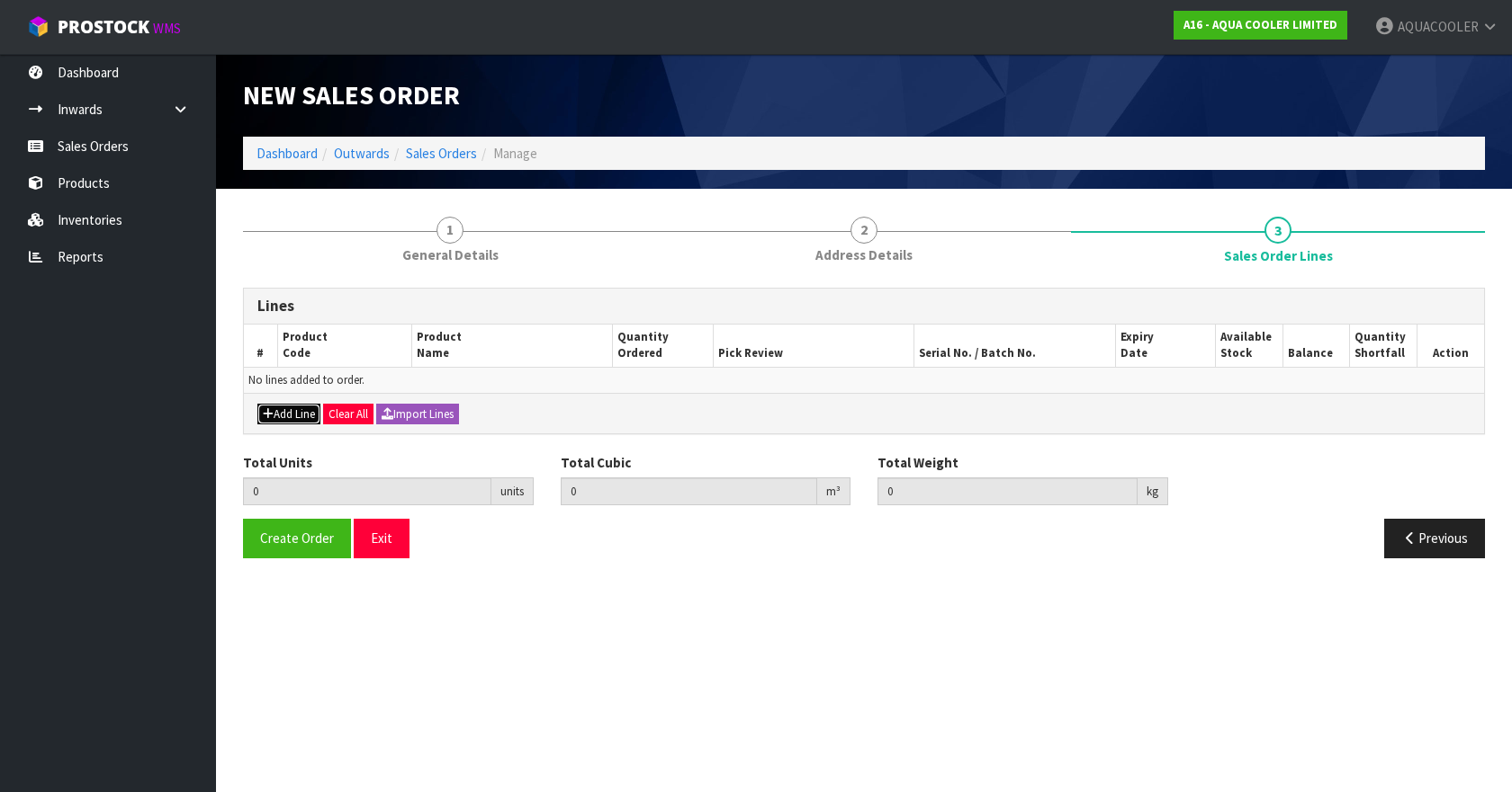
click at [287, 412] on button "Add Line" at bounding box center [288, 414] width 63 height 21
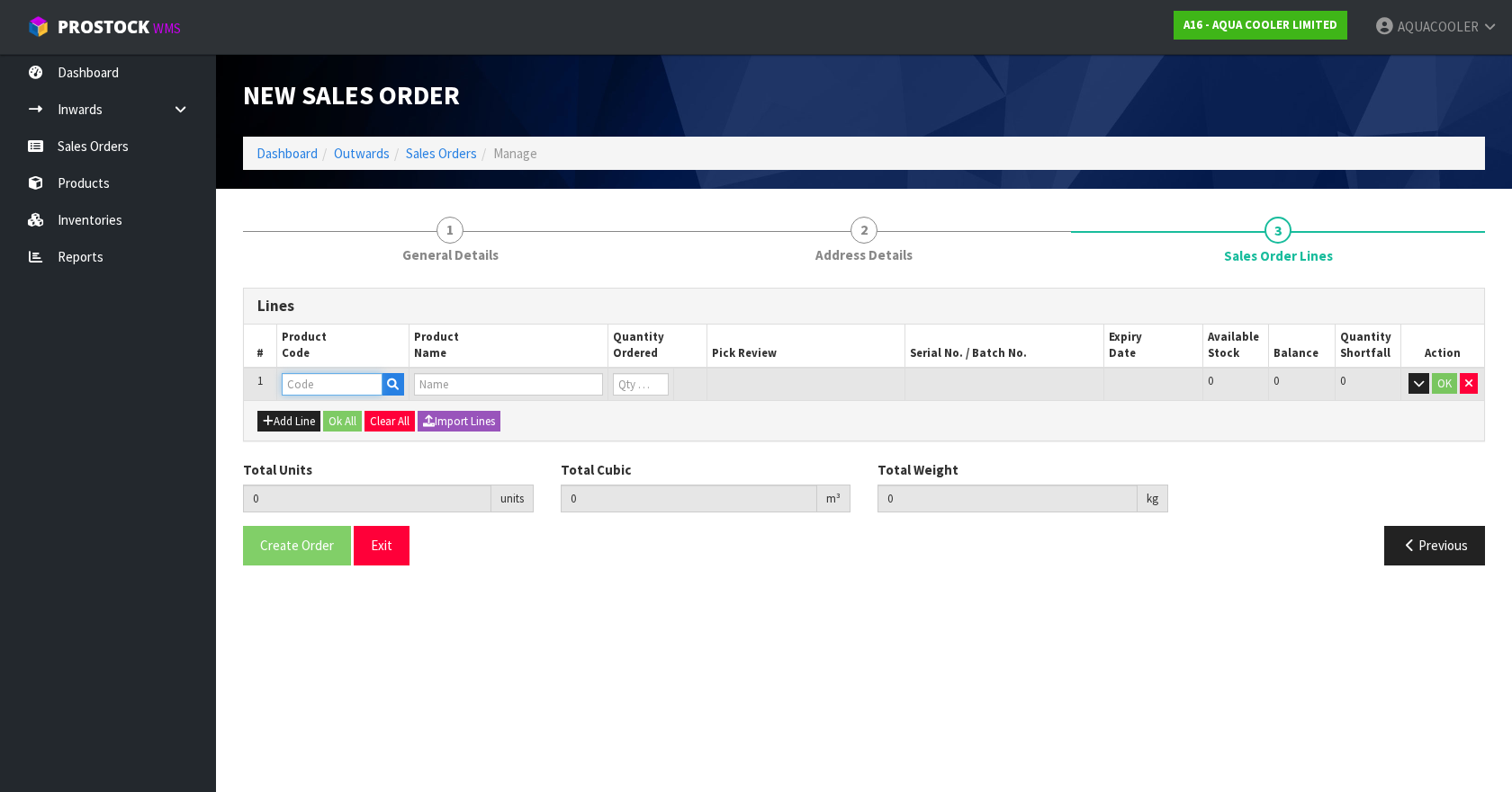
click at [312, 380] on input "text" at bounding box center [332, 384] width 101 height 22
click at [327, 384] on input "text" at bounding box center [332, 384] width 101 height 22
paste input "AC-PV8SBFY"
type input "AC-PV8SBFY"
type input "0.000000"
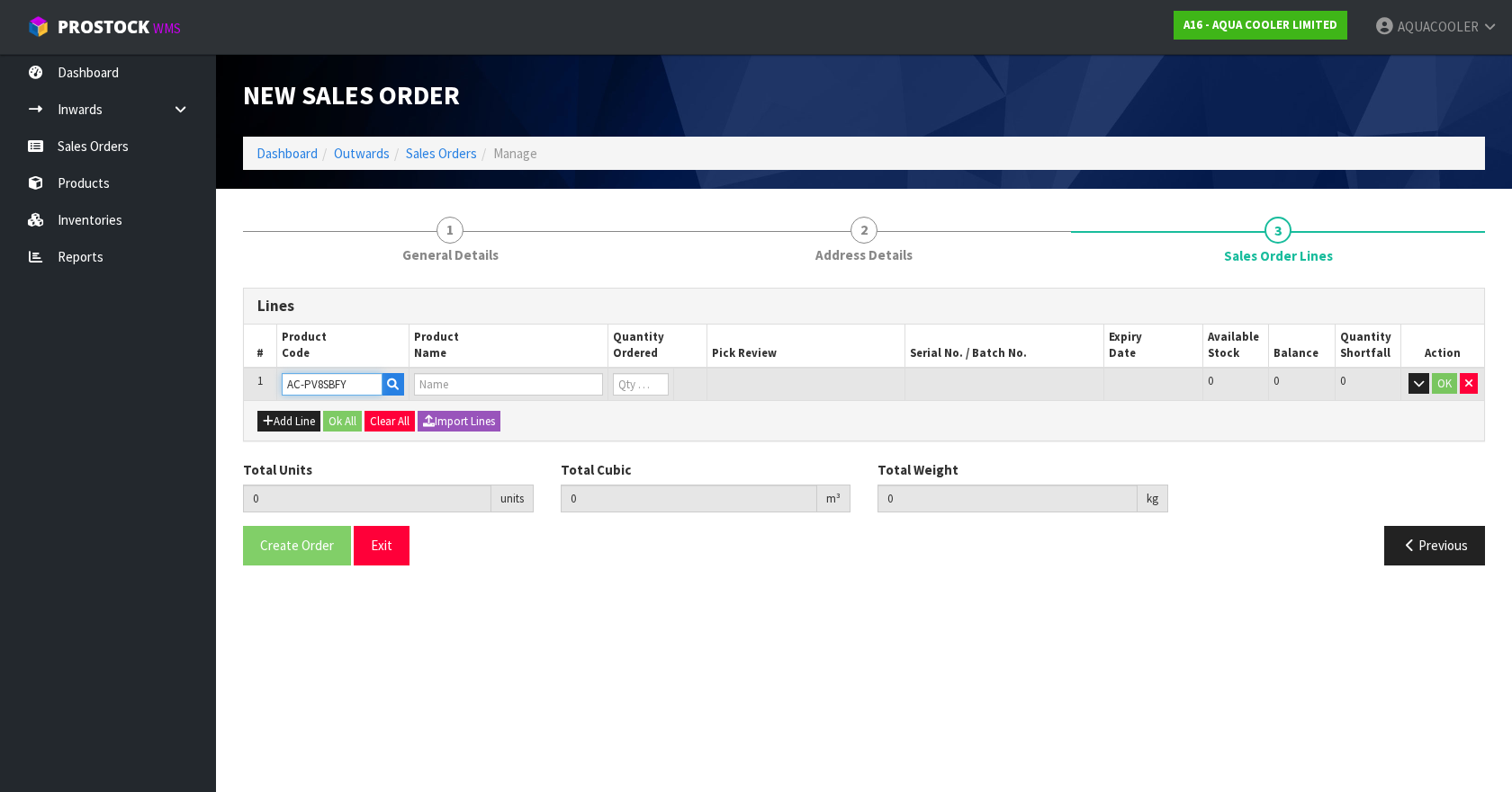
type input "0.000"
type input "AQUA COOLER OASIS VERSAFILLER - REFRIGERATED - MANUAL BUBBLER AND BOTTLE FILLER…"
type input "0"
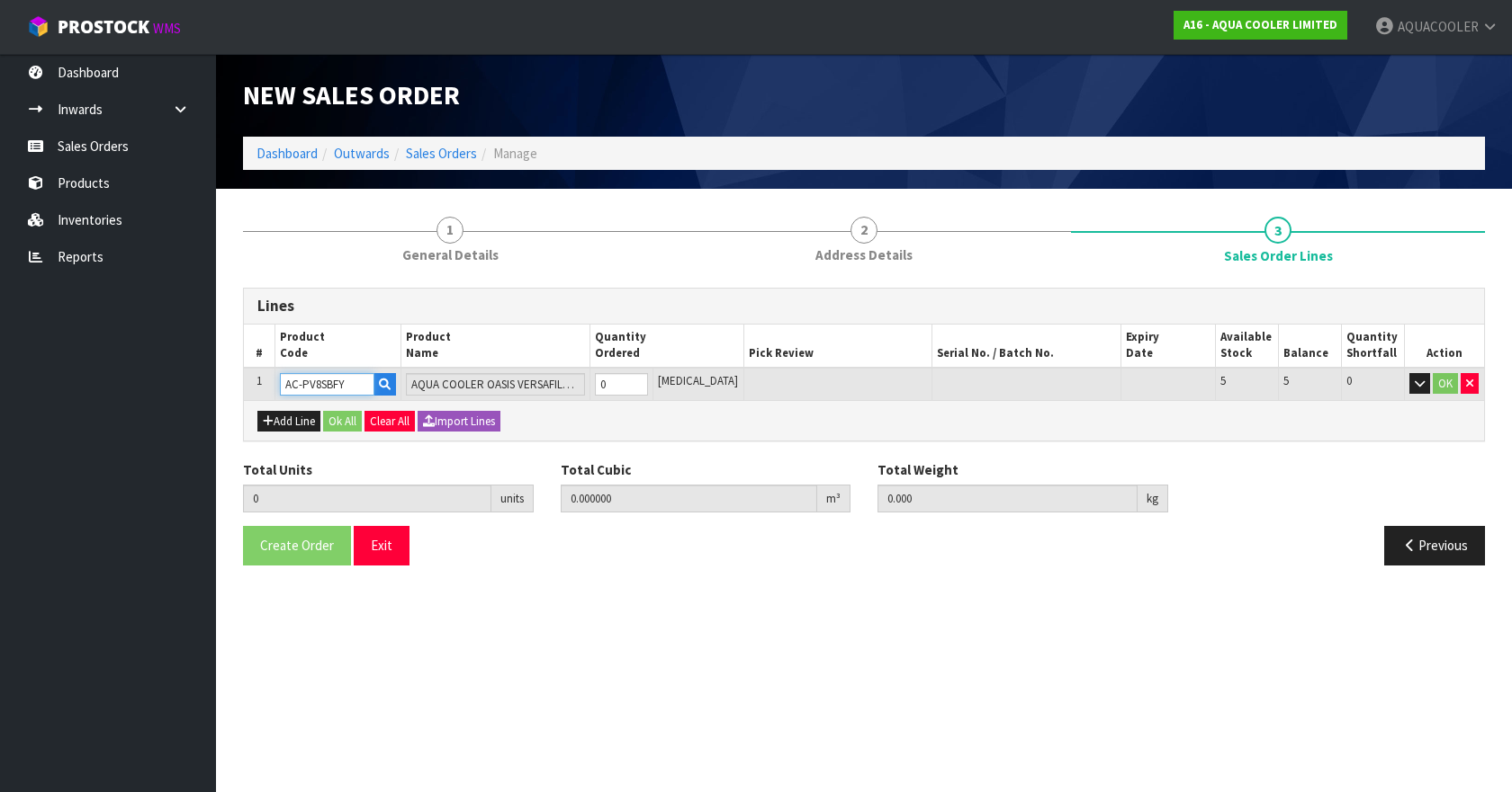
type input "AC-PV8SBFY"
click at [628, 385] on input "0" at bounding box center [622, 384] width 53 height 22
type input "1"
type input "0.168116"
type input "30.7"
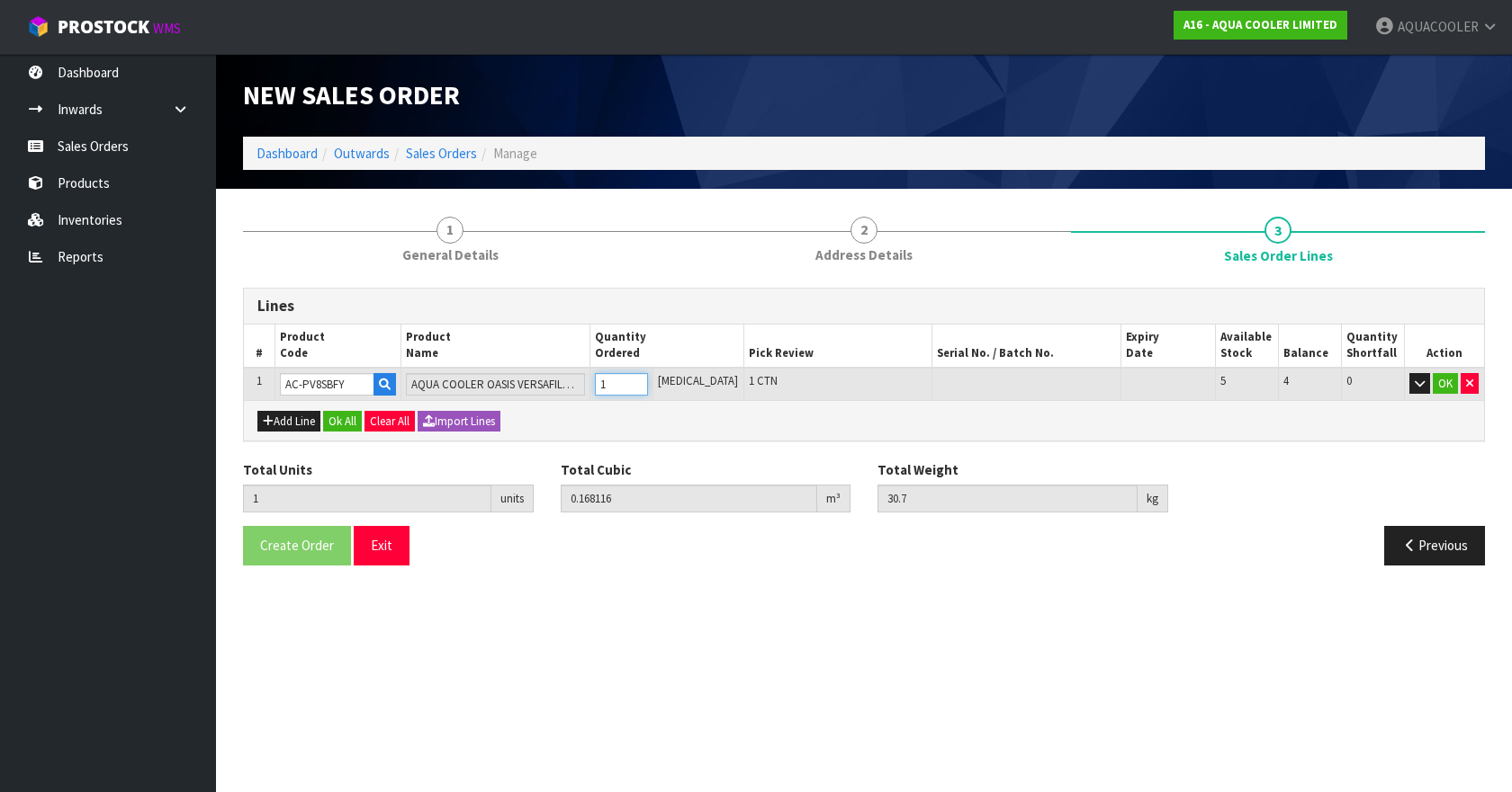
type input "1"
click at [648, 377] on input "1" at bounding box center [622, 384] width 53 height 22
click at [1443, 382] on button "OK" at bounding box center [1445, 384] width 25 height 21
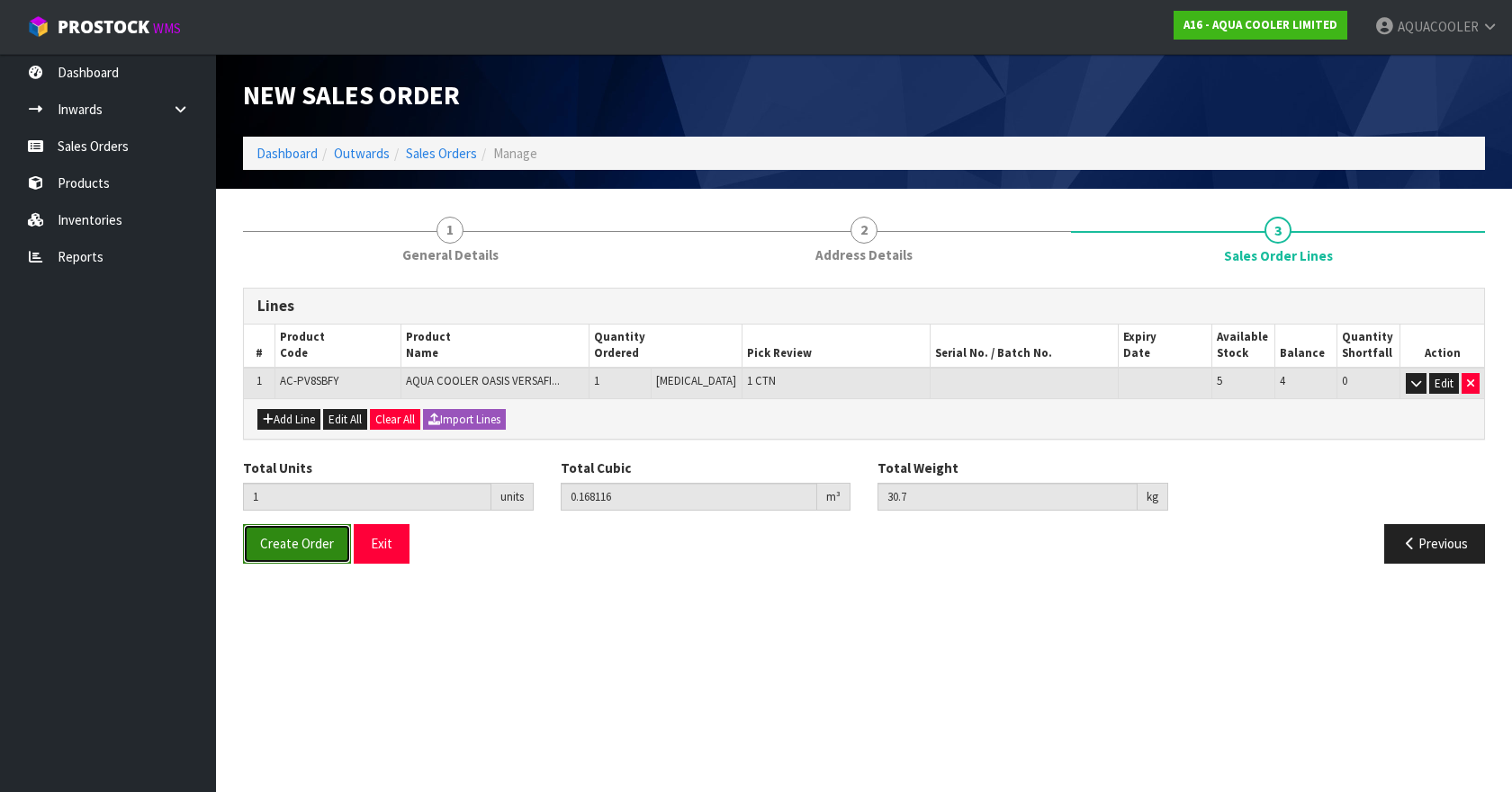
click at [285, 546] on span "Create Order" at bounding box center [297, 544] width 74 height 17
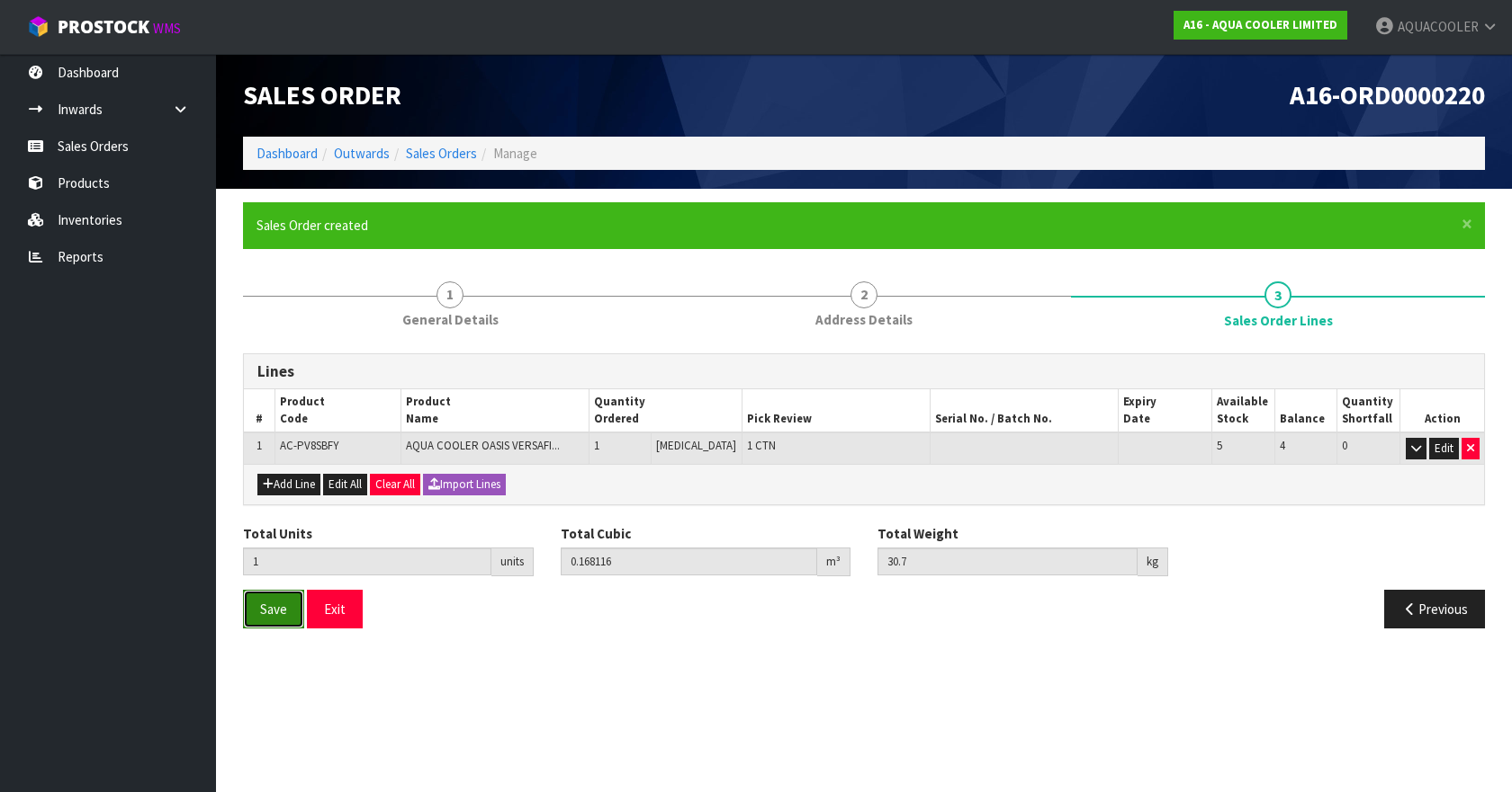
click at [277, 614] on span "Save" at bounding box center [274, 610] width 27 height 17
click at [333, 608] on button "Exit" at bounding box center [334, 610] width 55 height 39
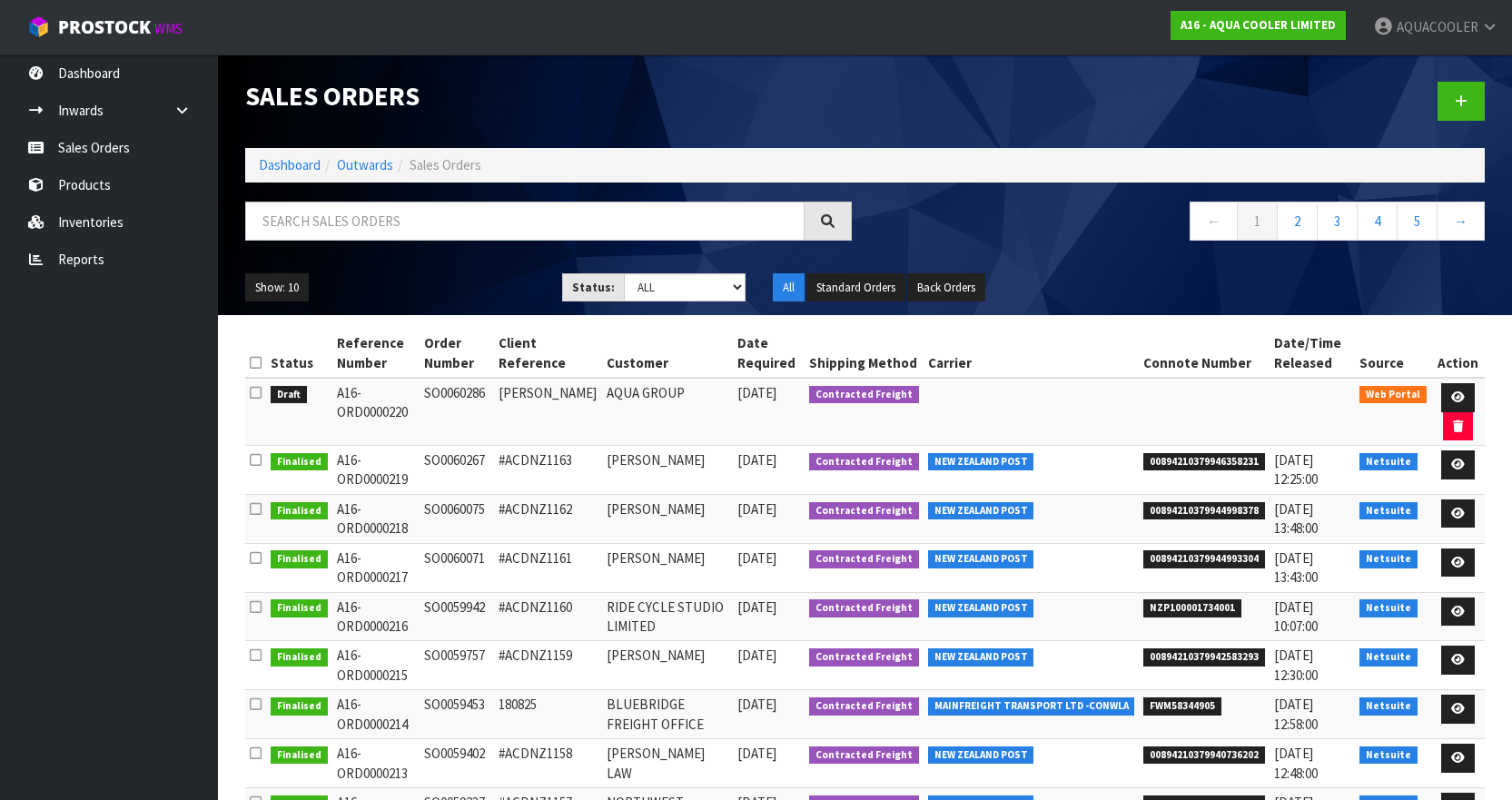
drag, startPoint x: 334, startPoint y: 392, endPoint x: 416, endPoint y: 412, distance: 84.4
click at [416, 412] on td "A16-ORD0000220" at bounding box center [375, 413] width 87 height 69
copy td "A16-ORD0000220"
drag, startPoint x: 1159, startPoint y: 406, endPoint x: 1060, endPoint y: 239, distance: 194.1
click at [1060, 239] on nav "← 1 2 3 4 5 →" at bounding box center [1182, 224] width 607 height 44
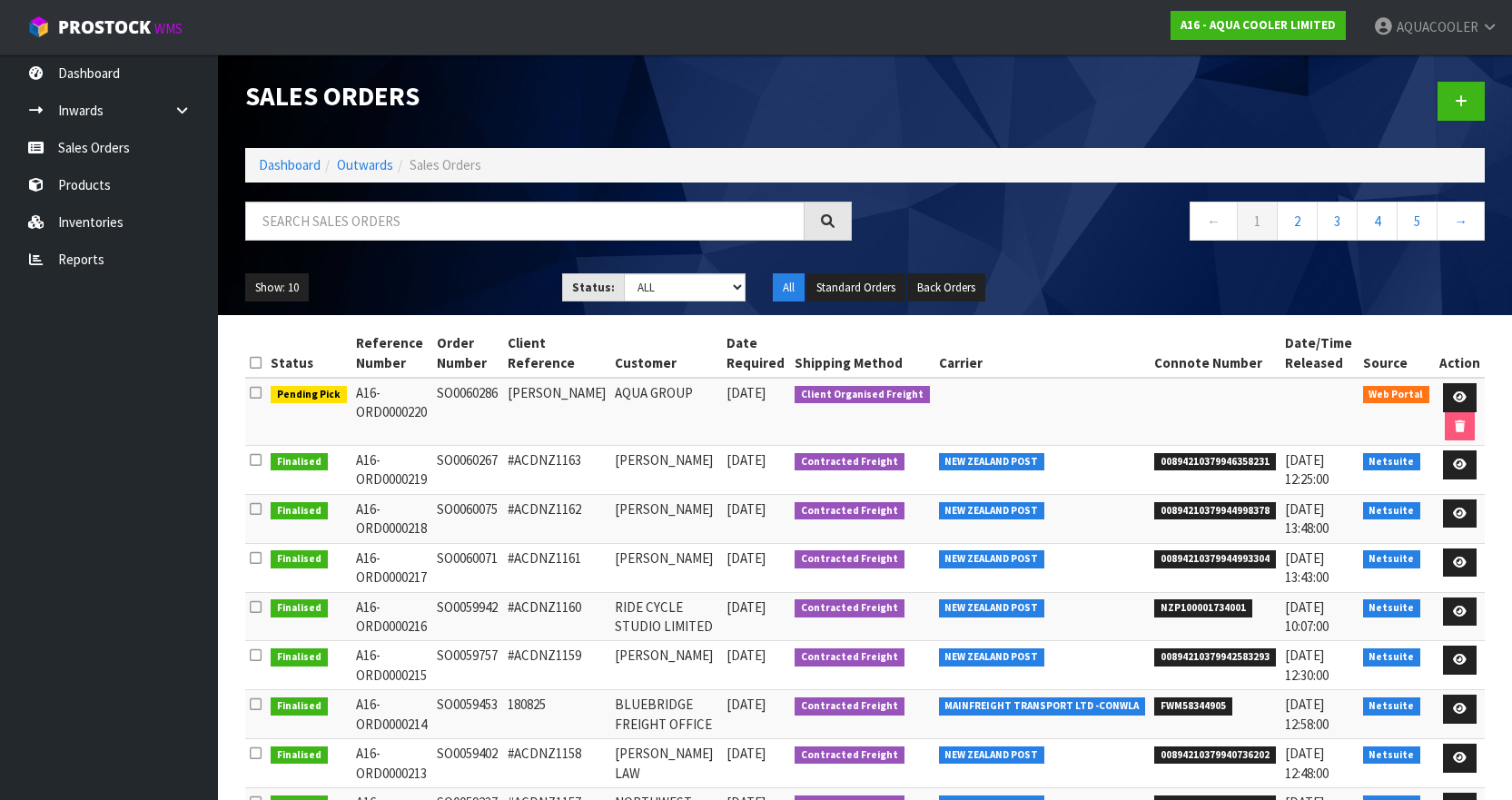
click at [405, 411] on td "A16-ORD0000220" at bounding box center [392, 413] width 81 height 69
copy tr "A16-ORD0000220"
click at [403, 410] on td "A16-ORD0000220" at bounding box center [395, 413] width 80 height 69
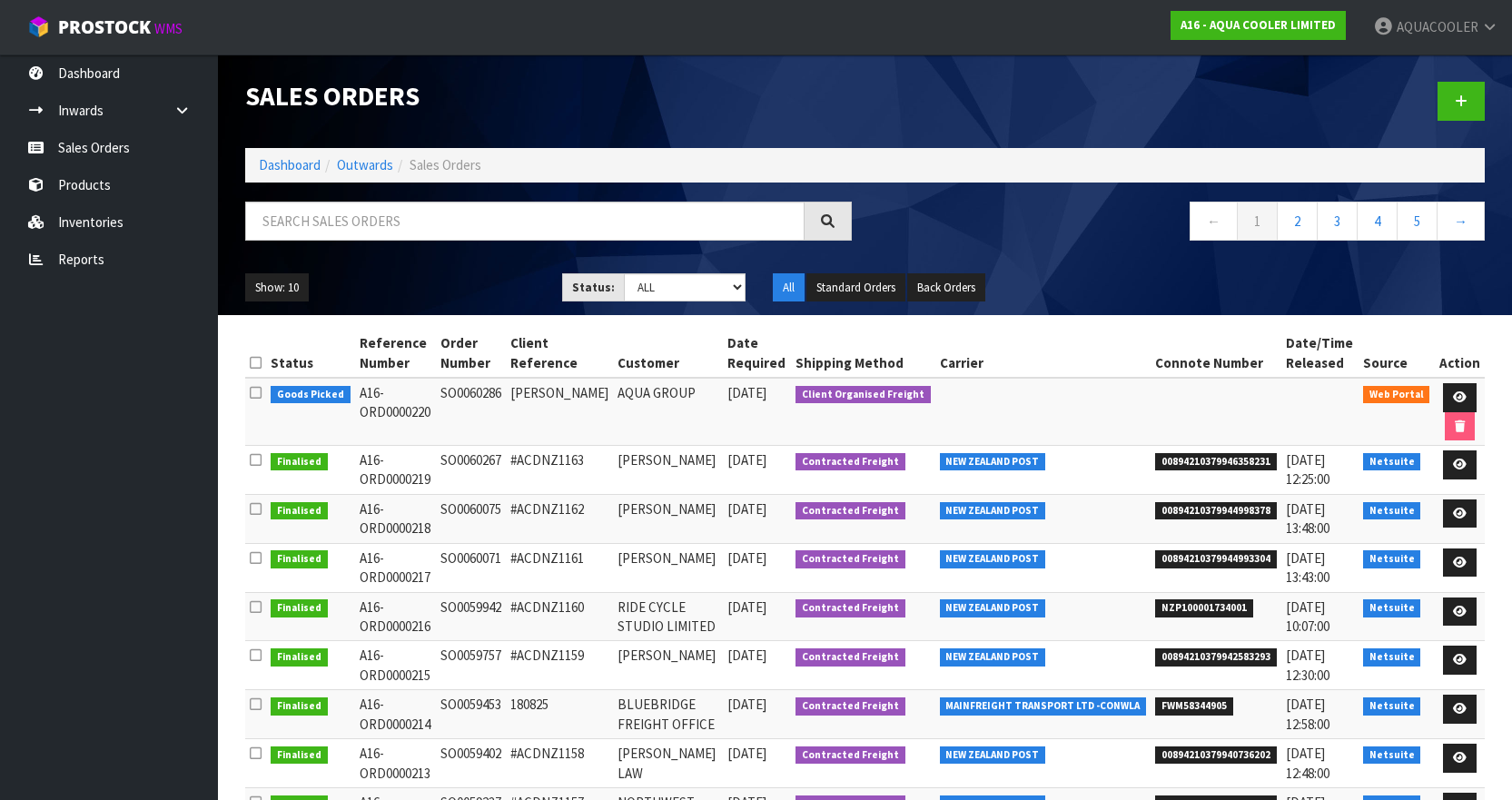
click at [403, 410] on td "A16-ORD0000220" at bounding box center [395, 413] width 80 height 69
copy tr "A16-ORD0000220"
